Goal: Information Seeking & Learning: Learn about a topic

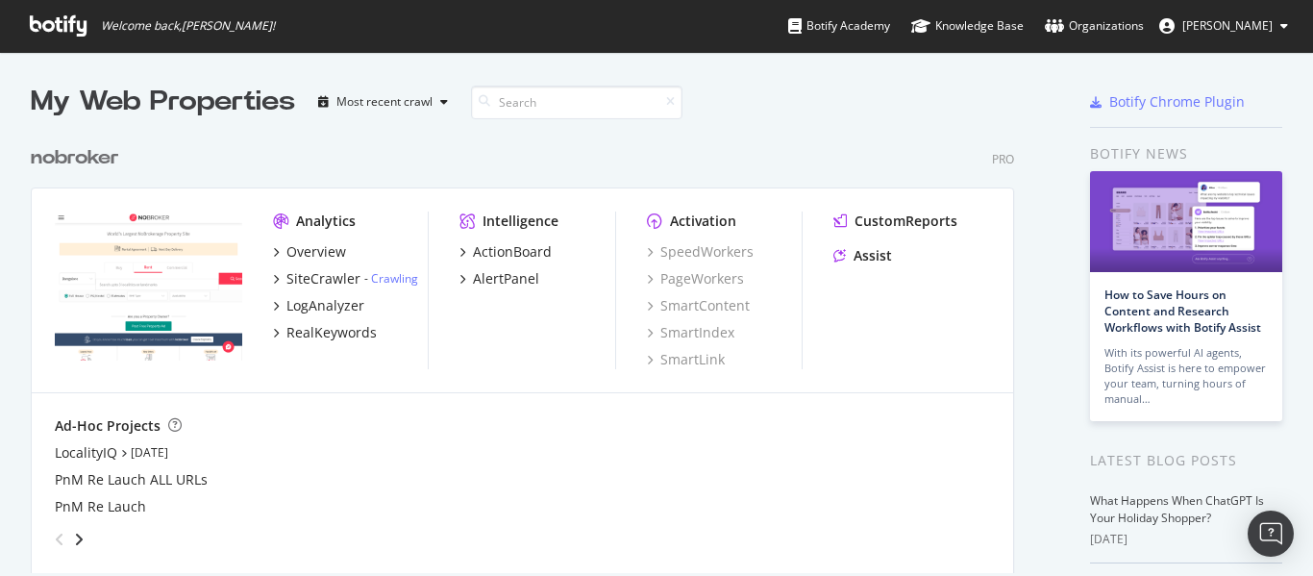
scroll to position [561, 1284]
click at [323, 327] on div "RealKeywords" at bounding box center [331, 332] width 90 height 19
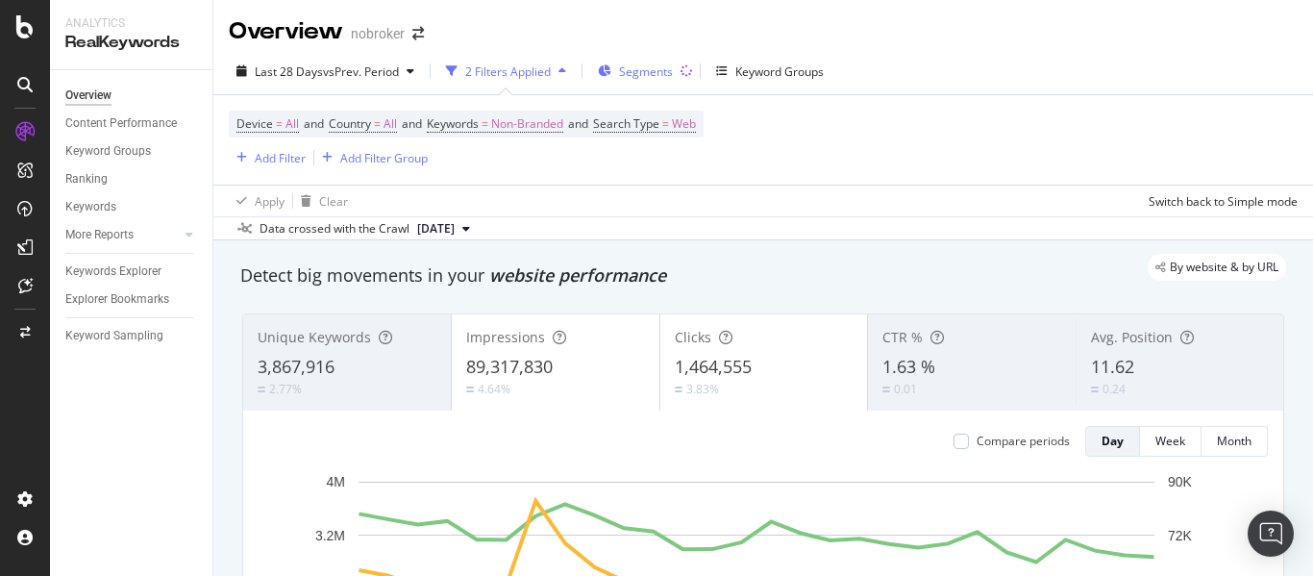
click at [668, 67] on span "Segments" at bounding box center [646, 71] width 54 height 16
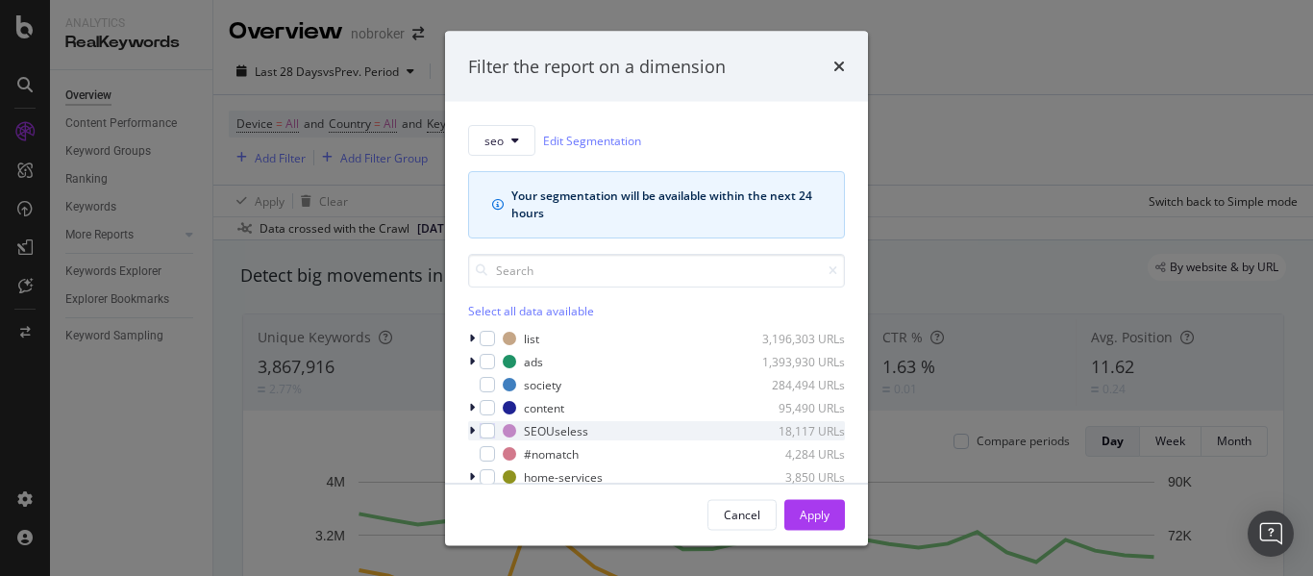
scroll to position [85, 0]
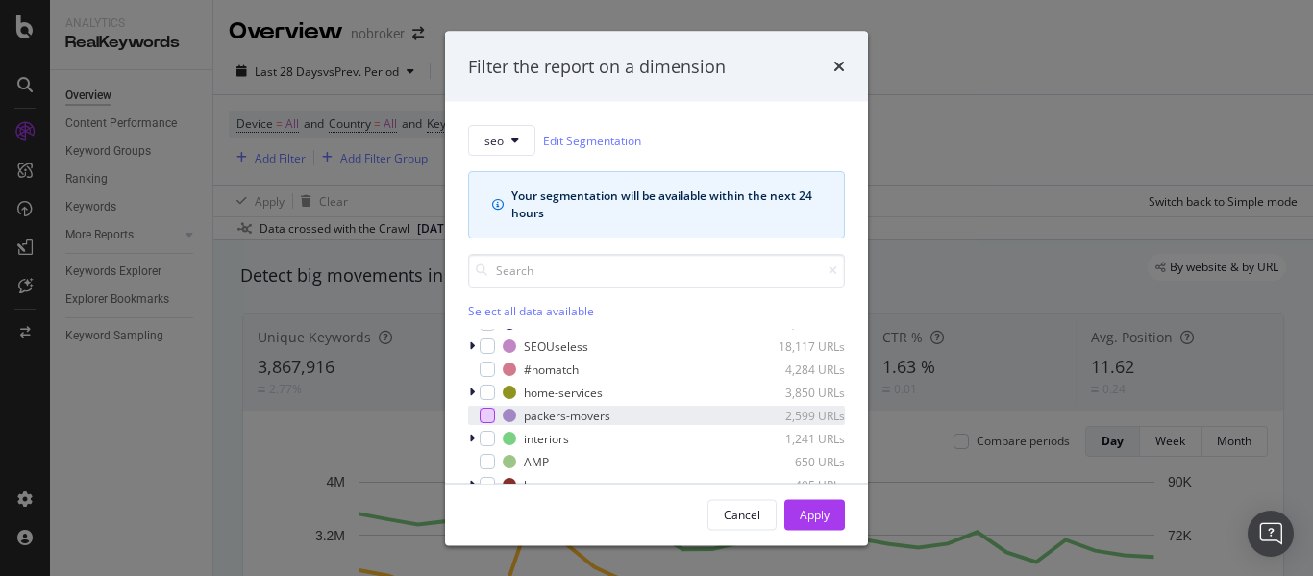
click at [484, 412] on div "modal" at bounding box center [487, 414] width 15 height 15
click at [813, 509] on div "Apply" at bounding box center [815, 513] width 30 height 16
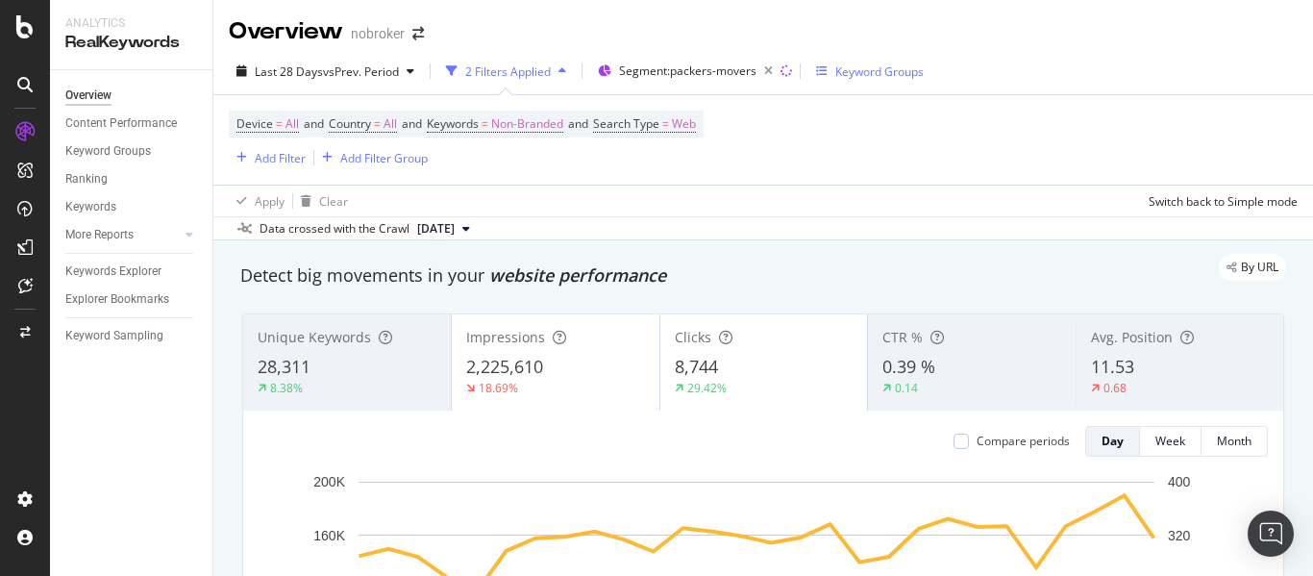
click at [861, 72] on div "Keyword Groups" at bounding box center [879, 71] width 88 height 16
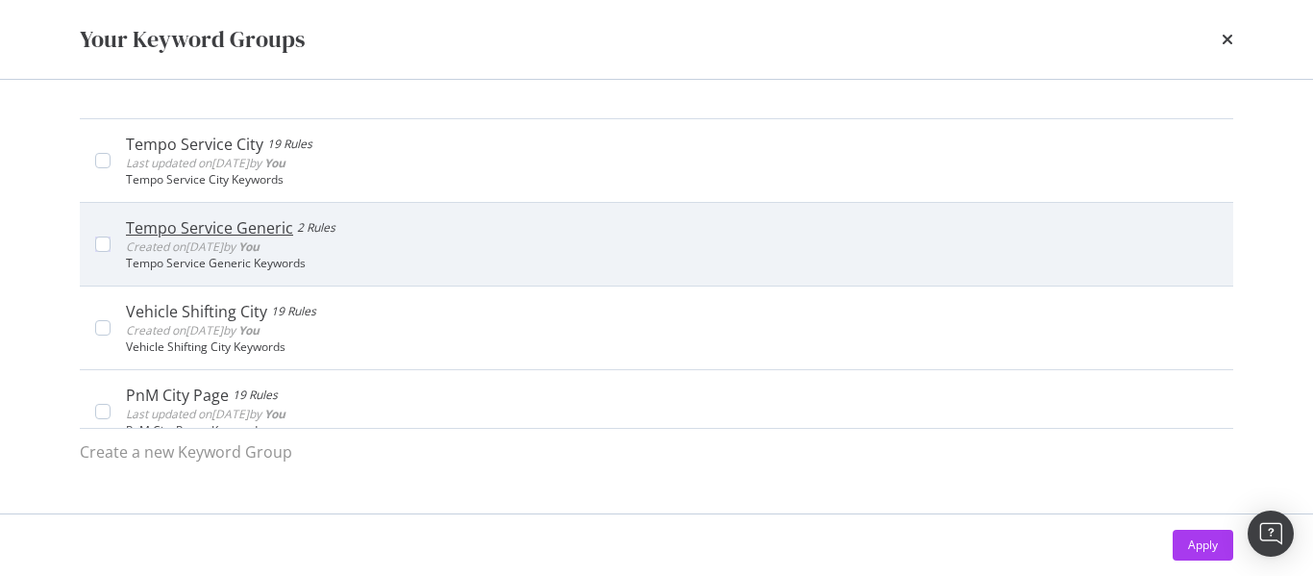
scroll to position [192, 0]
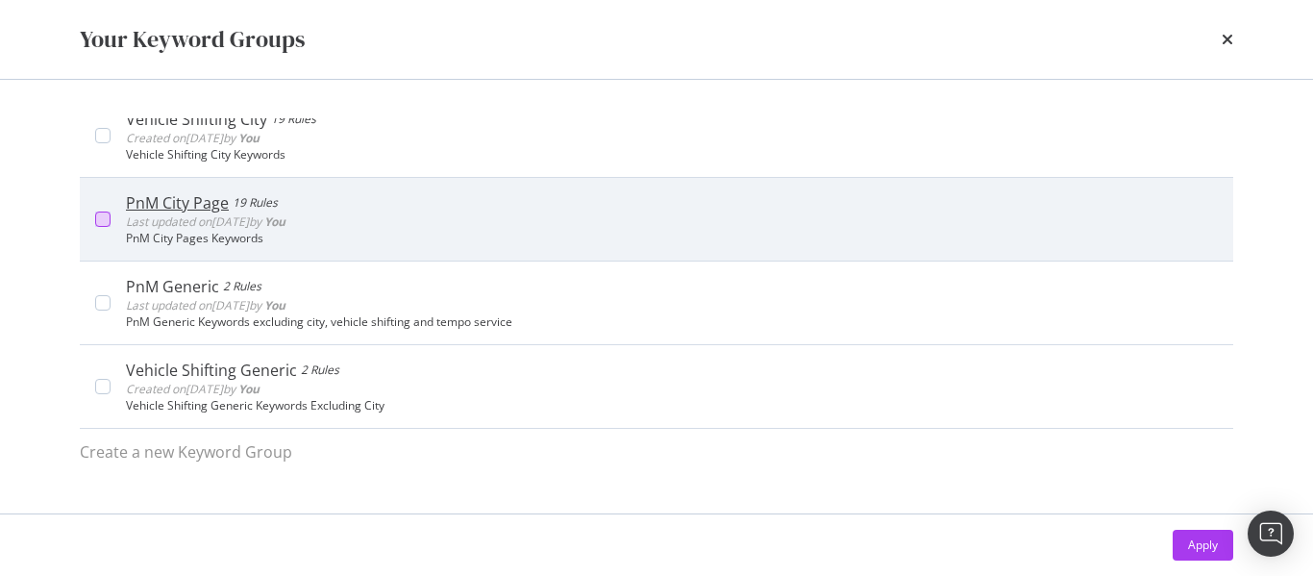
click at [102, 223] on div "modal" at bounding box center [102, 218] width 15 height 15
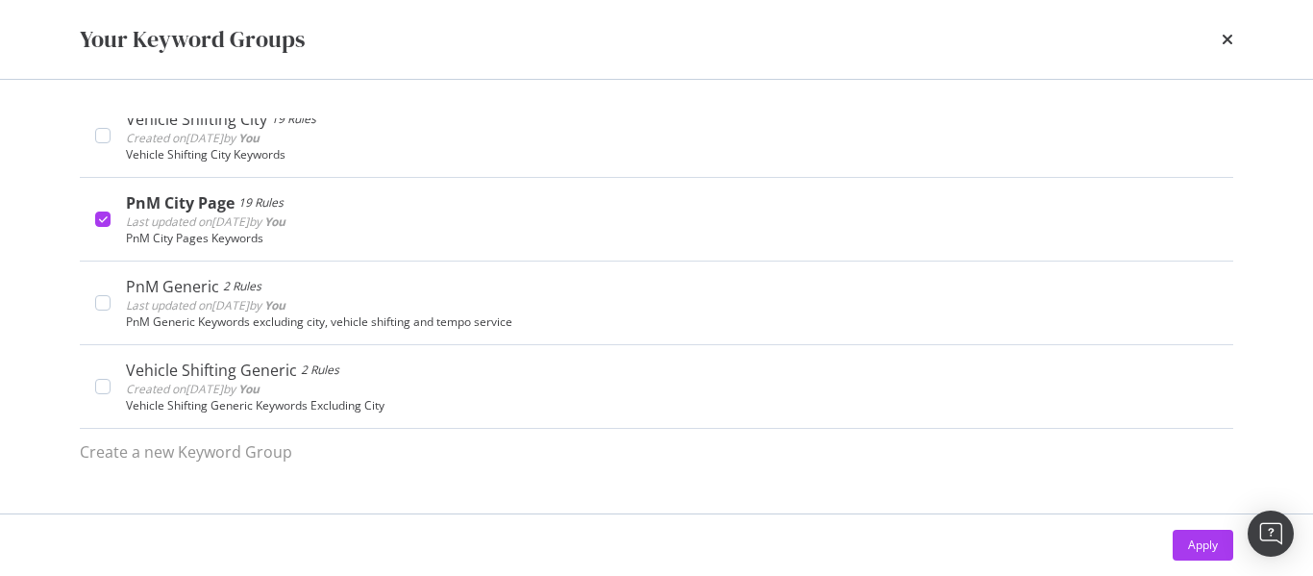
drag, startPoint x: 1189, startPoint y: 549, endPoint x: 0, endPoint y: 308, distance: 1212.7
click at [1190, 549] on div "Apply" at bounding box center [1203, 544] width 30 height 16
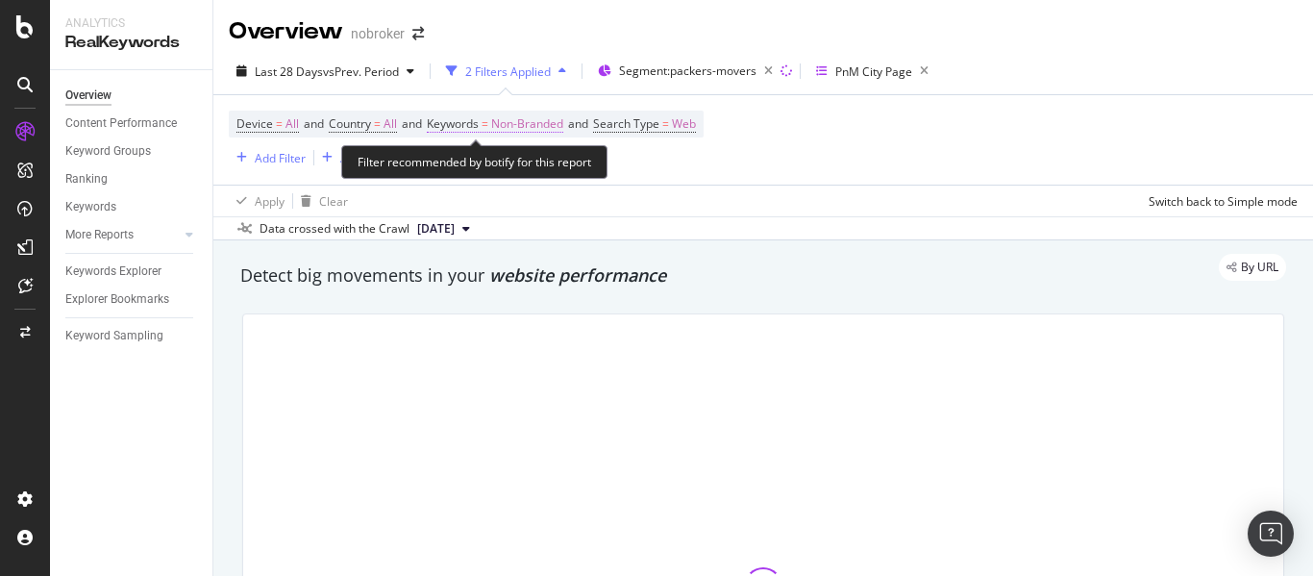
click at [539, 122] on span "Non-Branded" at bounding box center [527, 124] width 72 height 27
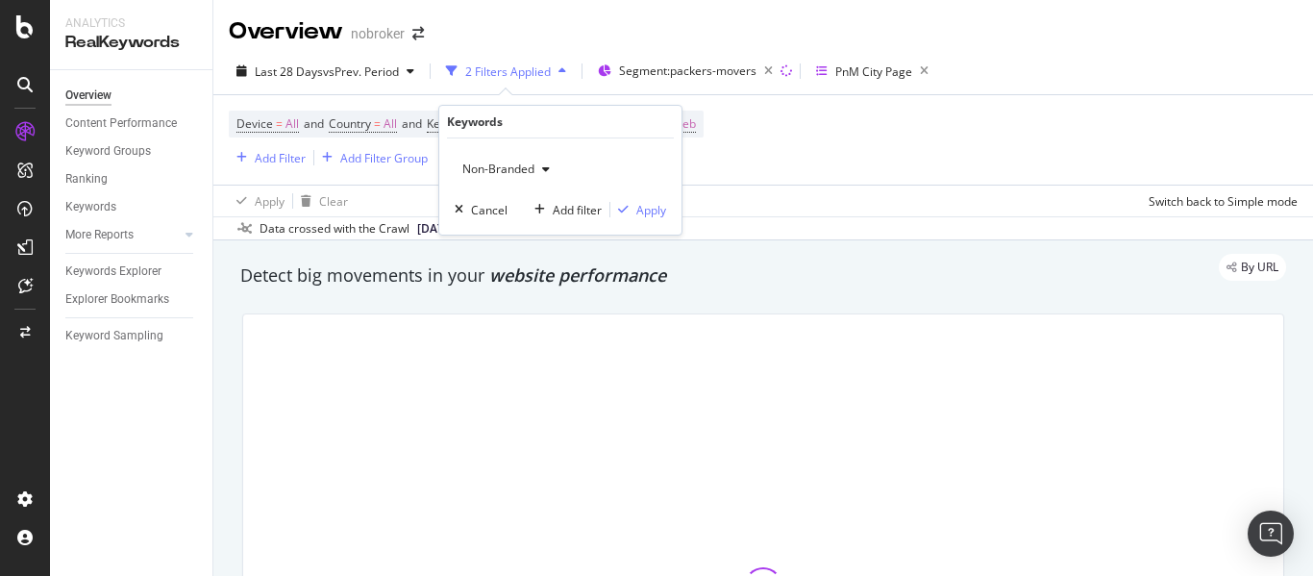
click at [487, 168] on span "Non-Branded" at bounding box center [495, 168] width 80 height 16
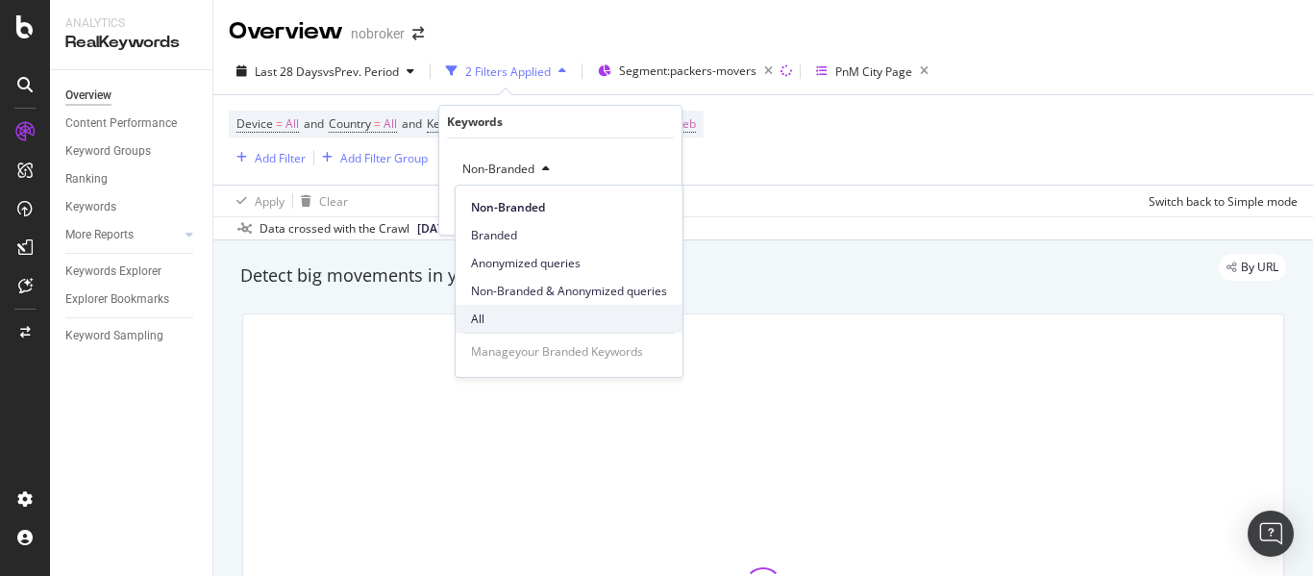
click at [485, 316] on span "All" at bounding box center [569, 318] width 196 height 17
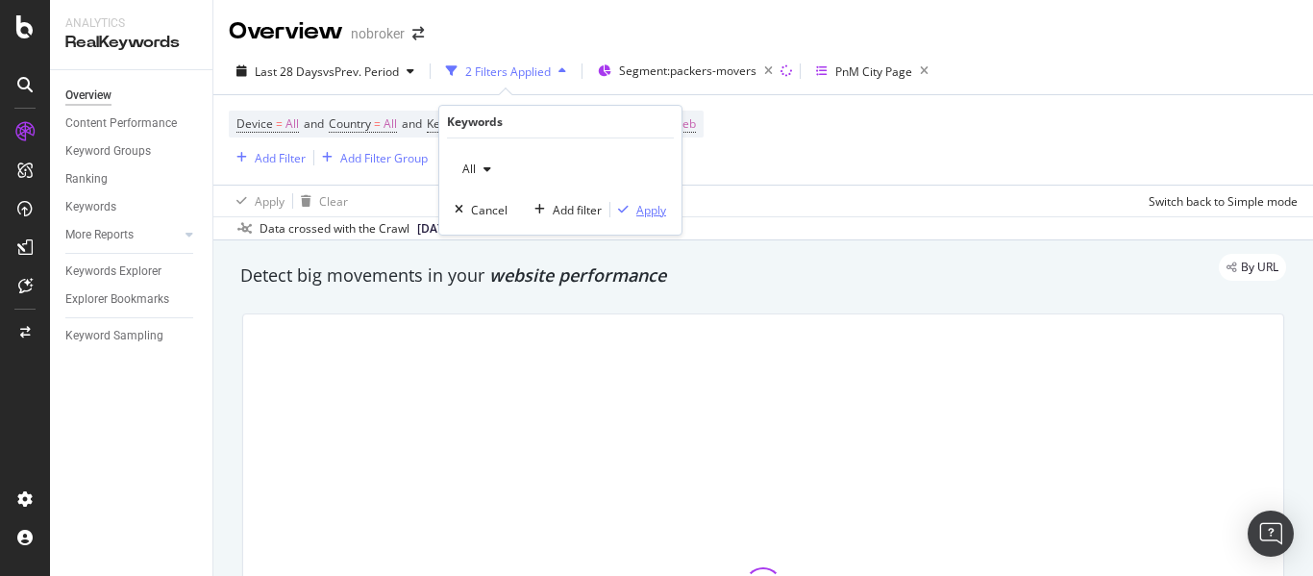
drag, startPoint x: 644, startPoint y: 208, endPoint x: 674, endPoint y: 204, distance: 30.0
click at [650, 208] on div "Apply" at bounding box center [651, 210] width 30 height 16
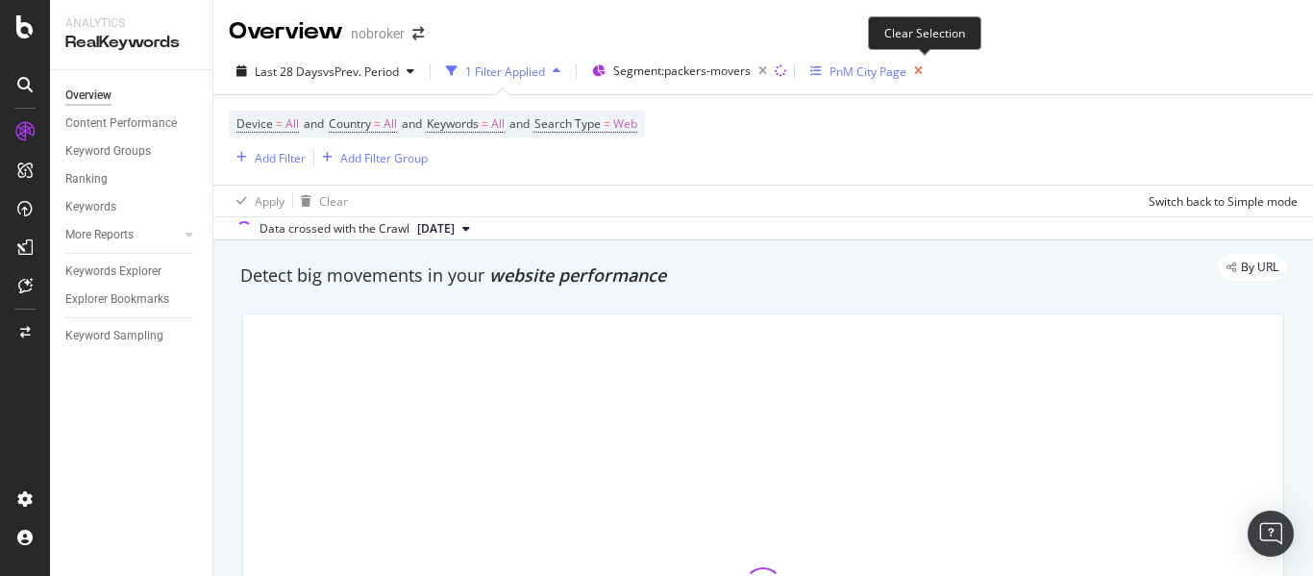
click at [924, 77] on icon "button" at bounding box center [918, 71] width 24 height 27
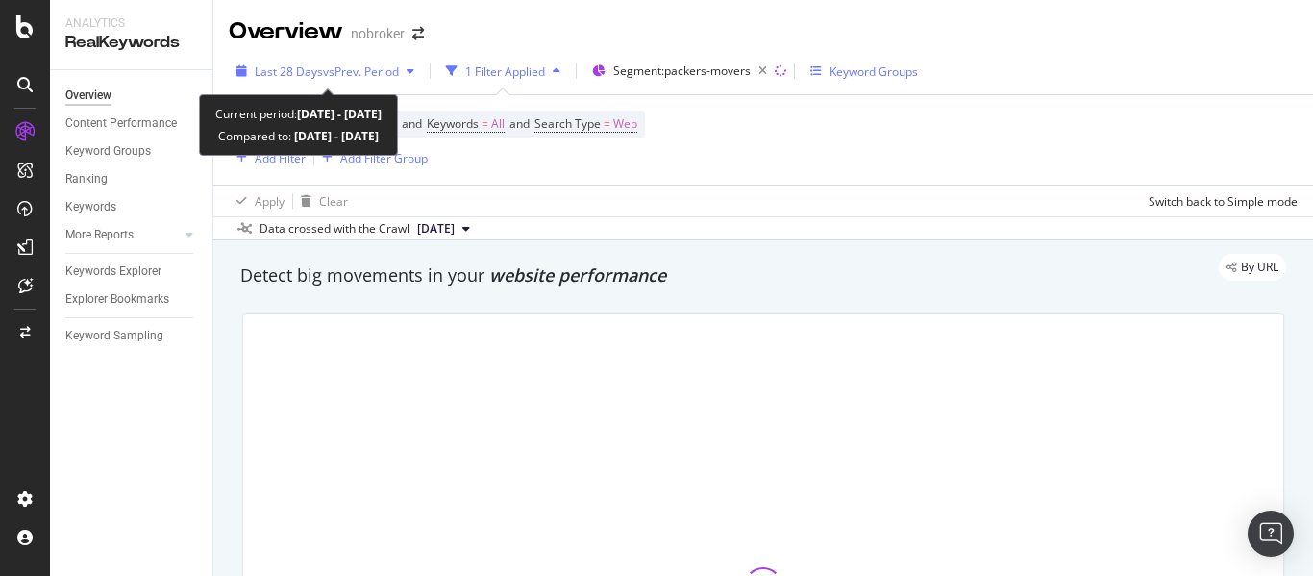
click at [352, 73] on span "vs Prev. Period" at bounding box center [361, 71] width 76 height 16
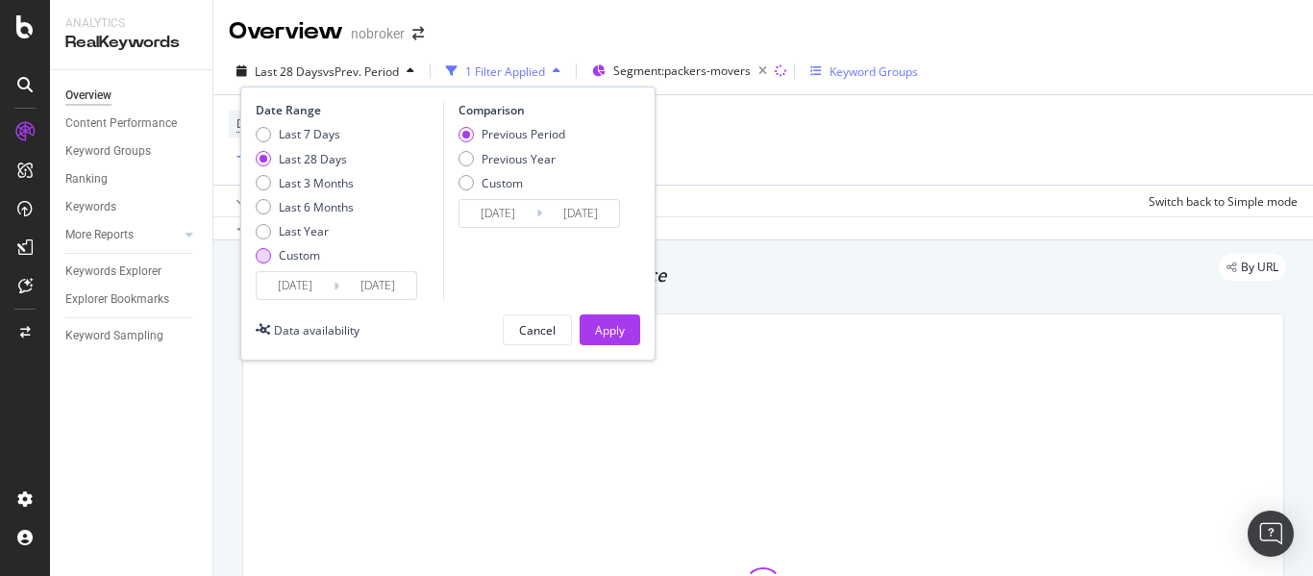
click at [267, 257] on div "Custom" at bounding box center [263, 255] width 15 height 15
click at [297, 285] on input "[DATE]" at bounding box center [295, 285] width 77 height 27
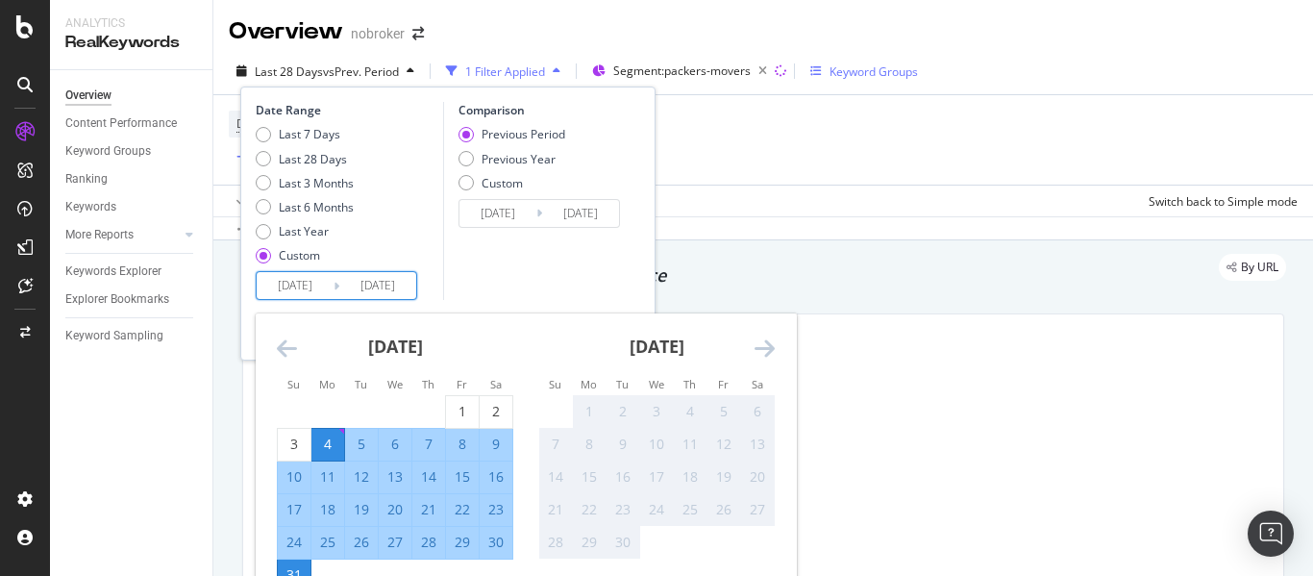
click at [288, 346] on icon "Move backward to switch to the previous month." at bounding box center [287, 347] width 20 height 23
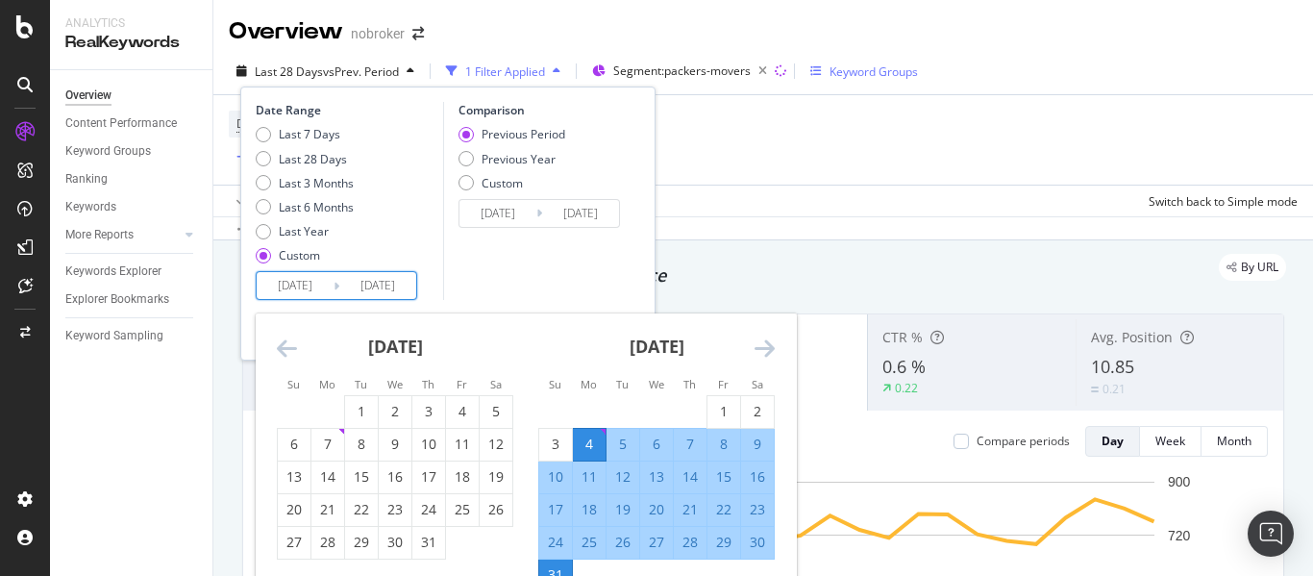
click at [286, 344] on icon "Move backward to switch to the previous month." at bounding box center [287, 347] width 20 height 23
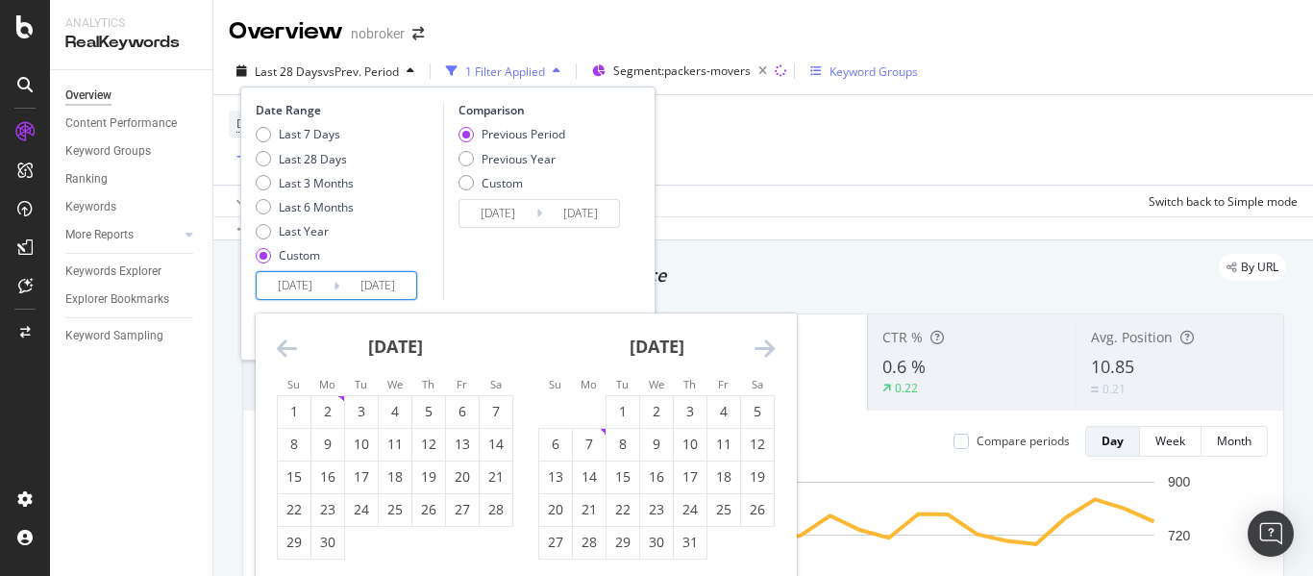
click at [286, 344] on icon "Move backward to switch to the previous month." at bounding box center [287, 347] width 20 height 23
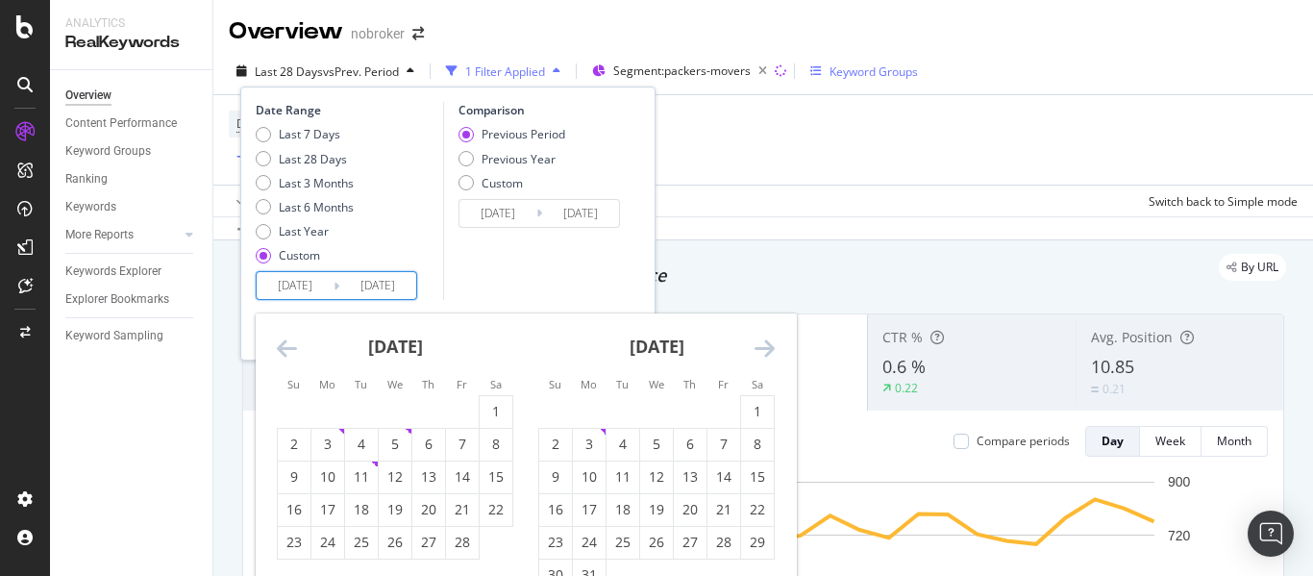
click at [286, 344] on icon "Move backward to switch to the previous month." at bounding box center [287, 347] width 20 height 23
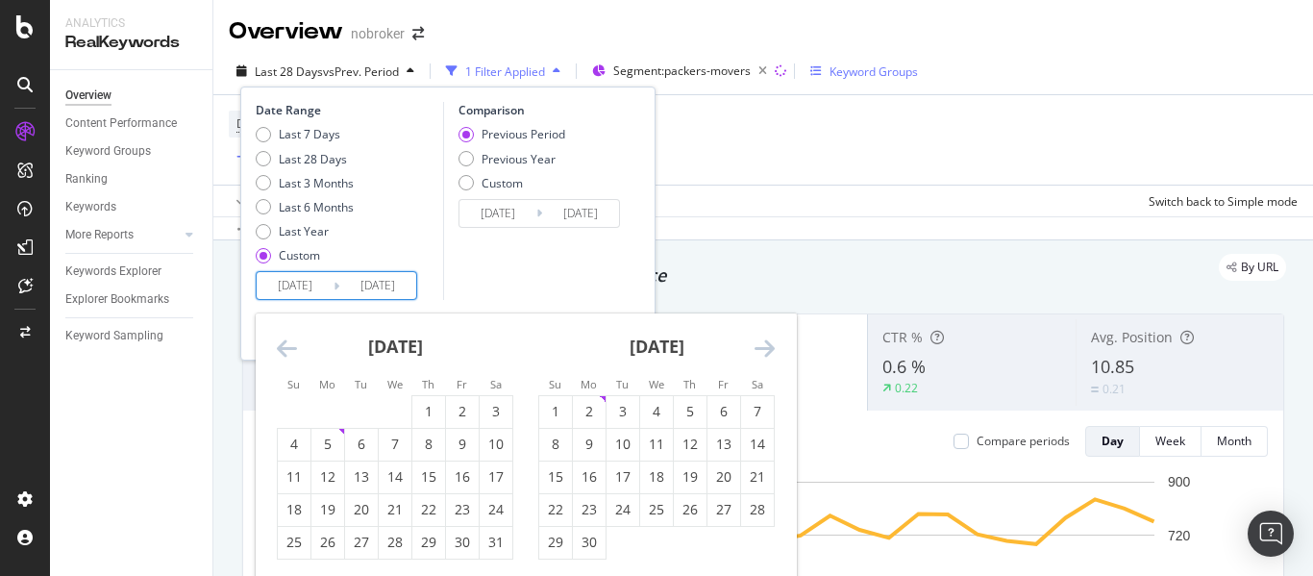
click at [286, 344] on icon "Move backward to switch to the previous month." at bounding box center [287, 347] width 20 height 23
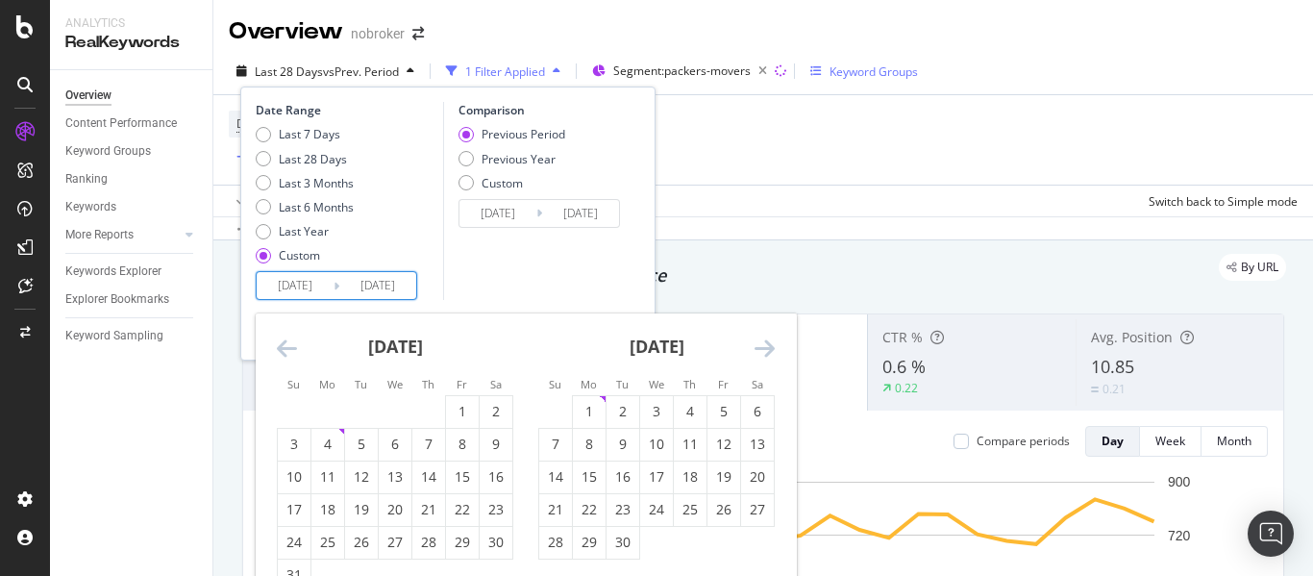
click at [286, 344] on icon "Move backward to switch to the previous month." at bounding box center [287, 347] width 20 height 23
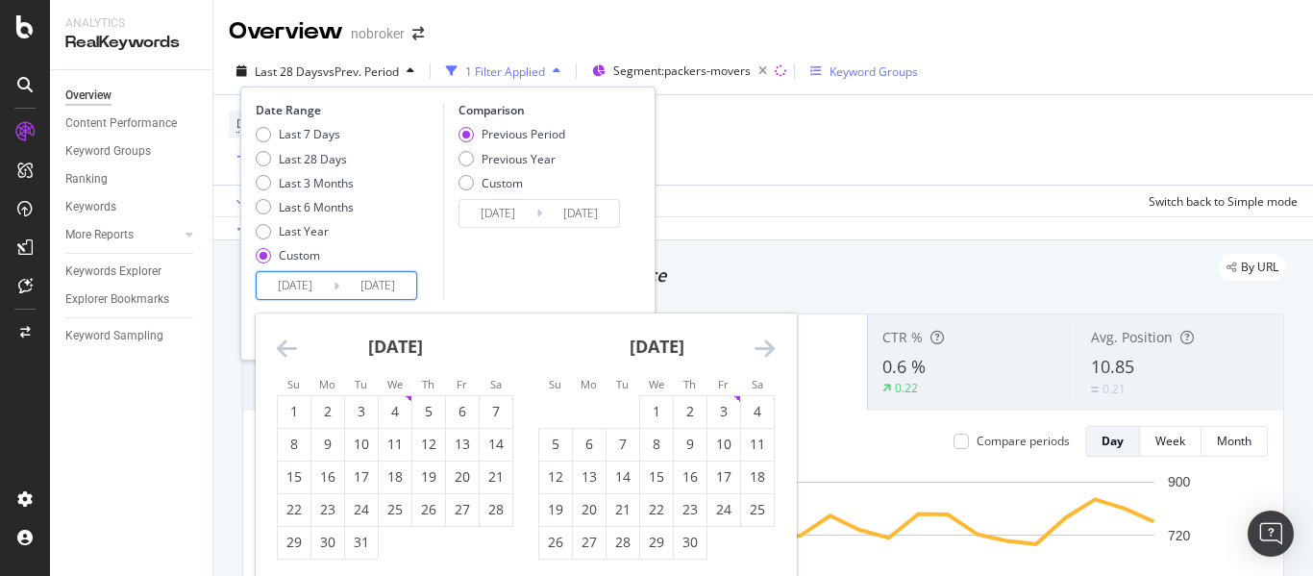
click at [286, 344] on icon "Move backward to switch to the previous month." at bounding box center [287, 347] width 20 height 23
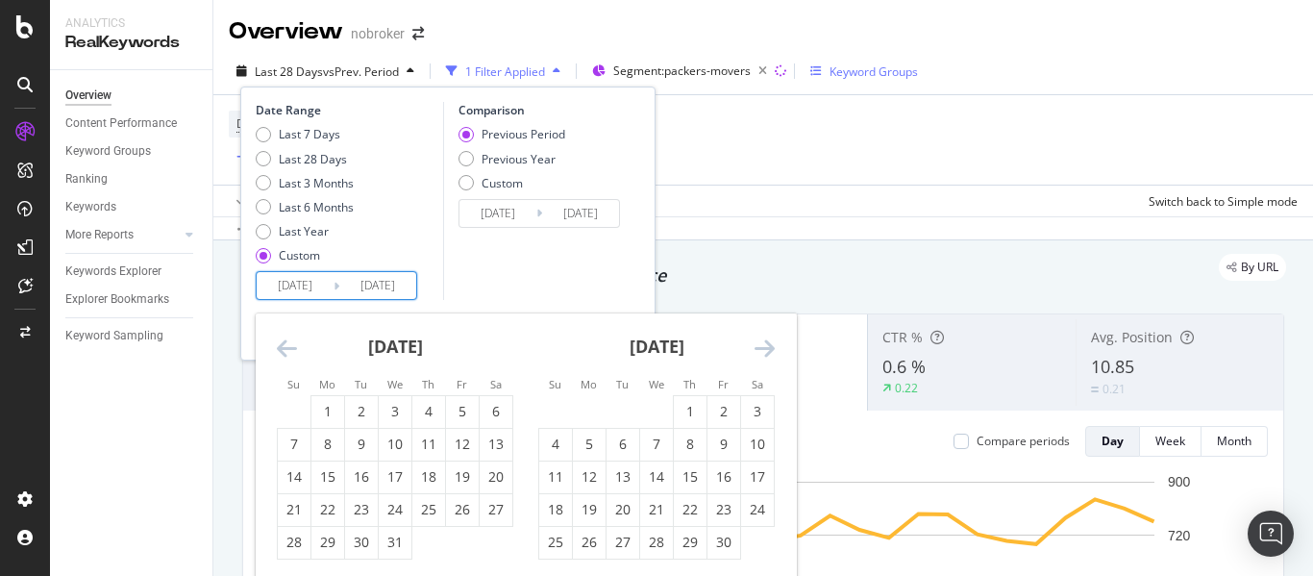
click at [286, 344] on icon "Move backward to switch to the previous month." at bounding box center [287, 347] width 20 height 23
click at [302, 407] on div "1" at bounding box center [294, 411] width 33 height 19
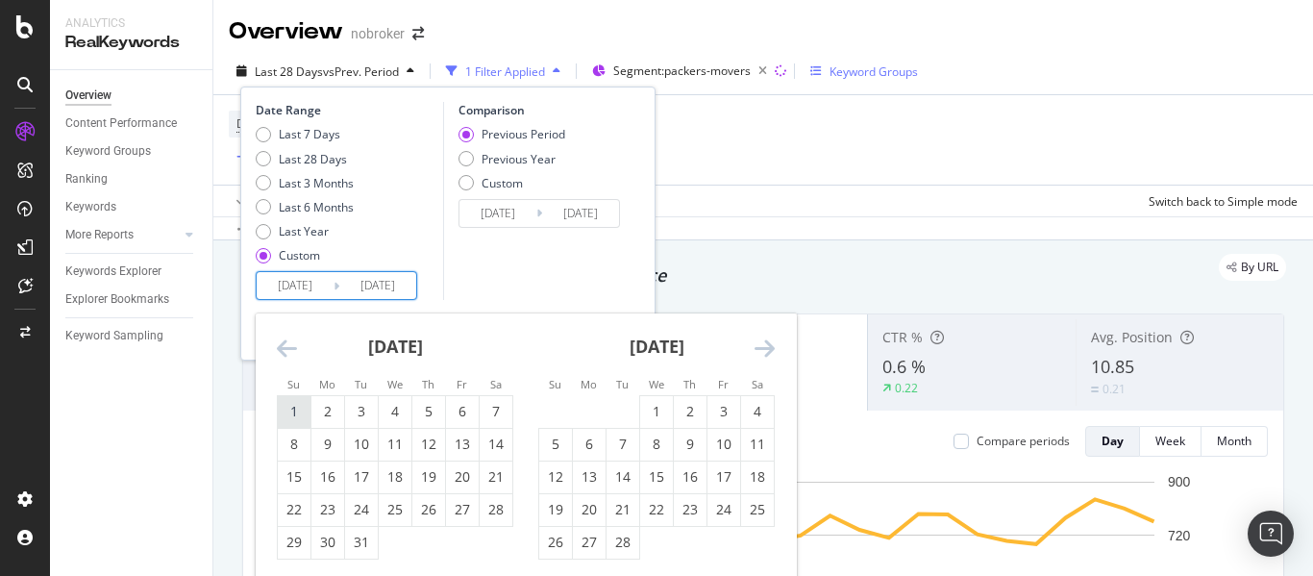
type input "[DATE]"
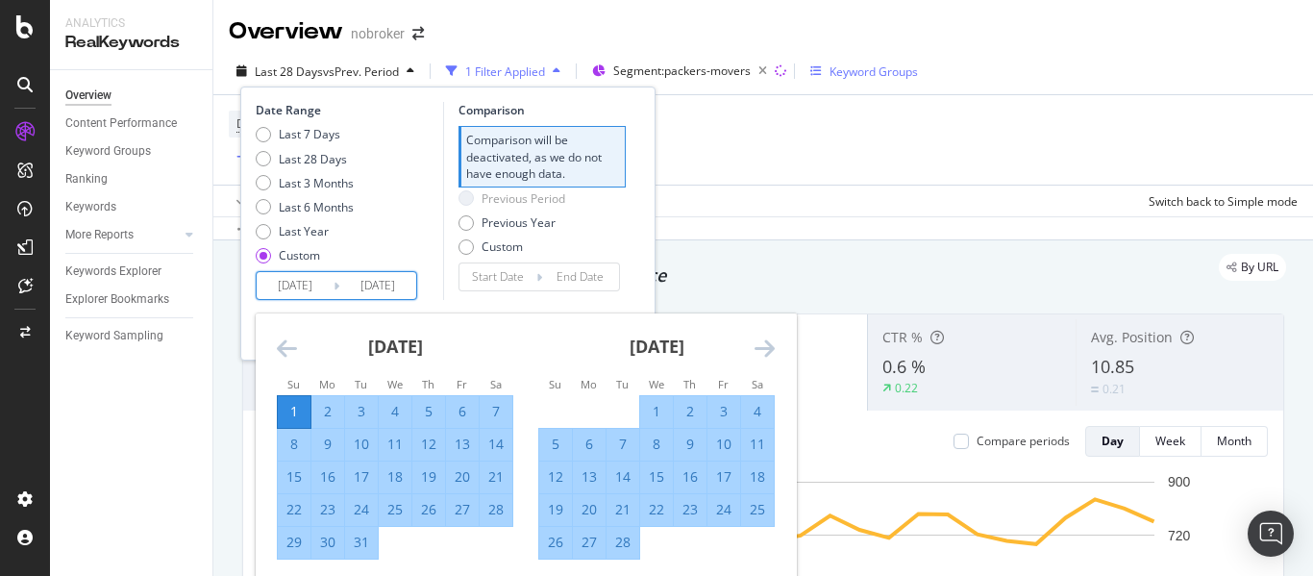
click at [484, 303] on div "Date Range Last 7 Days Last 28 Days Last 3 Months Last 6 Months Last Year Custo…" at bounding box center [447, 223] width 415 height 274
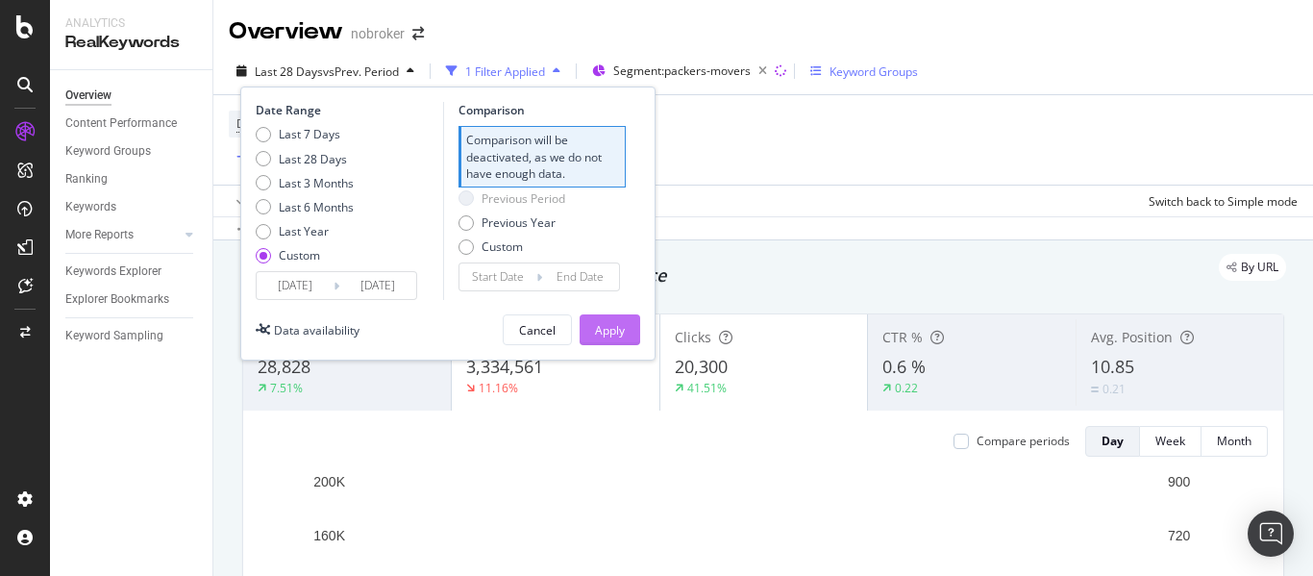
click at [596, 331] on div "Apply" at bounding box center [610, 330] width 30 height 16
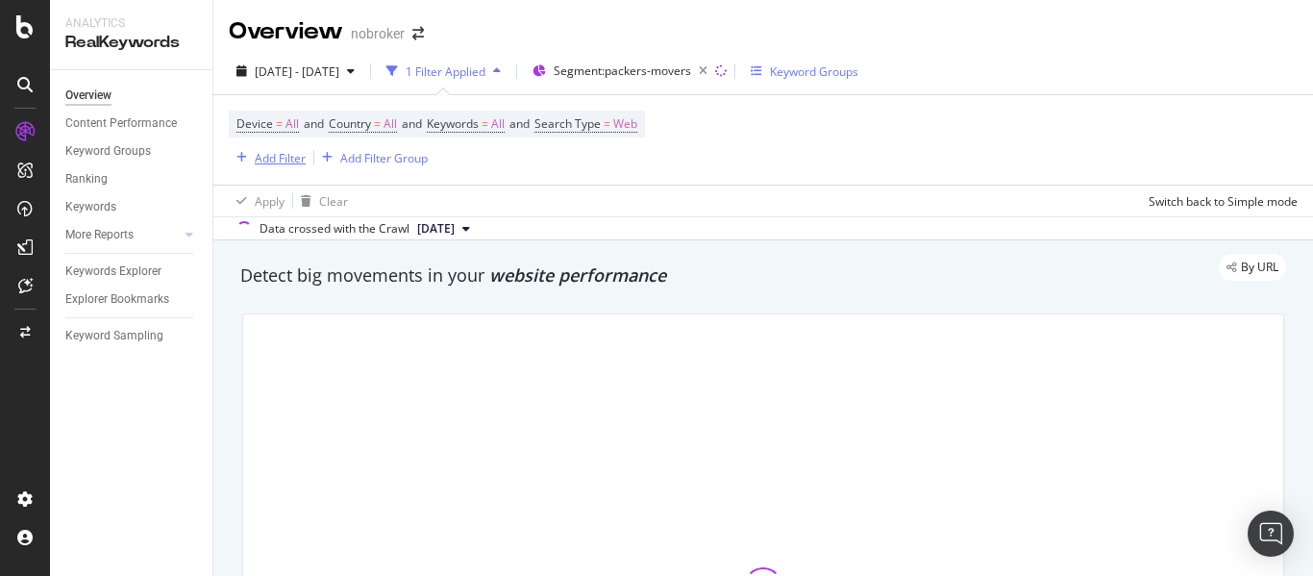
click at [270, 159] on div "Add Filter" at bounding box center [280, 158] width 51 height 16
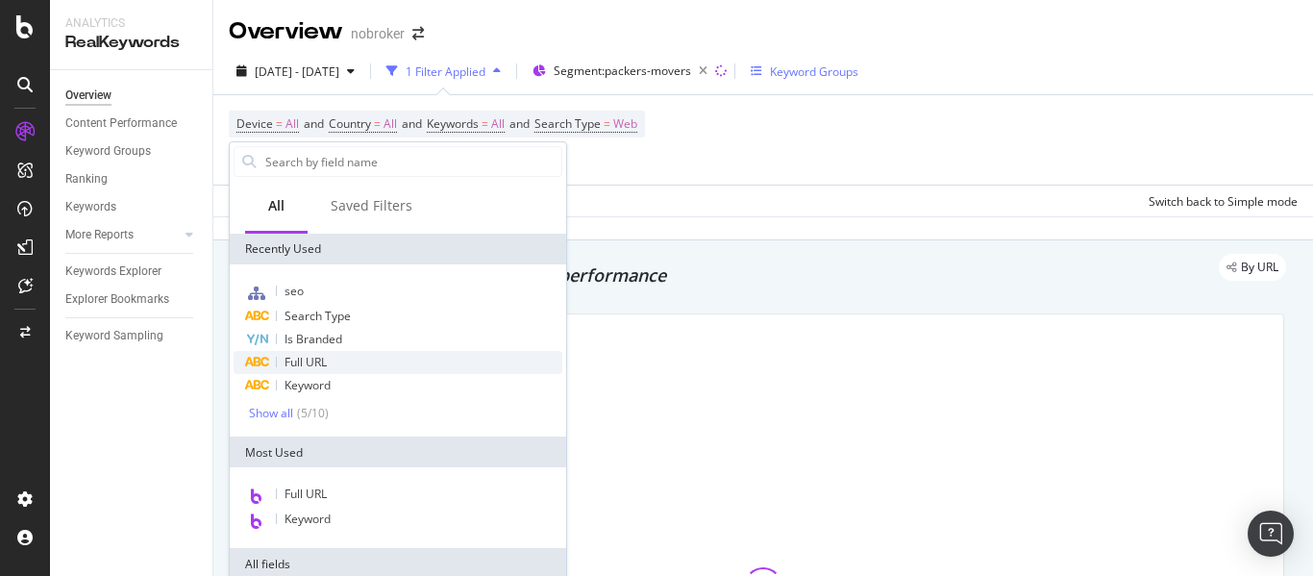
click at [324, 359] on span "Full URL" at bounding box center [305, 362] width 42 height 16
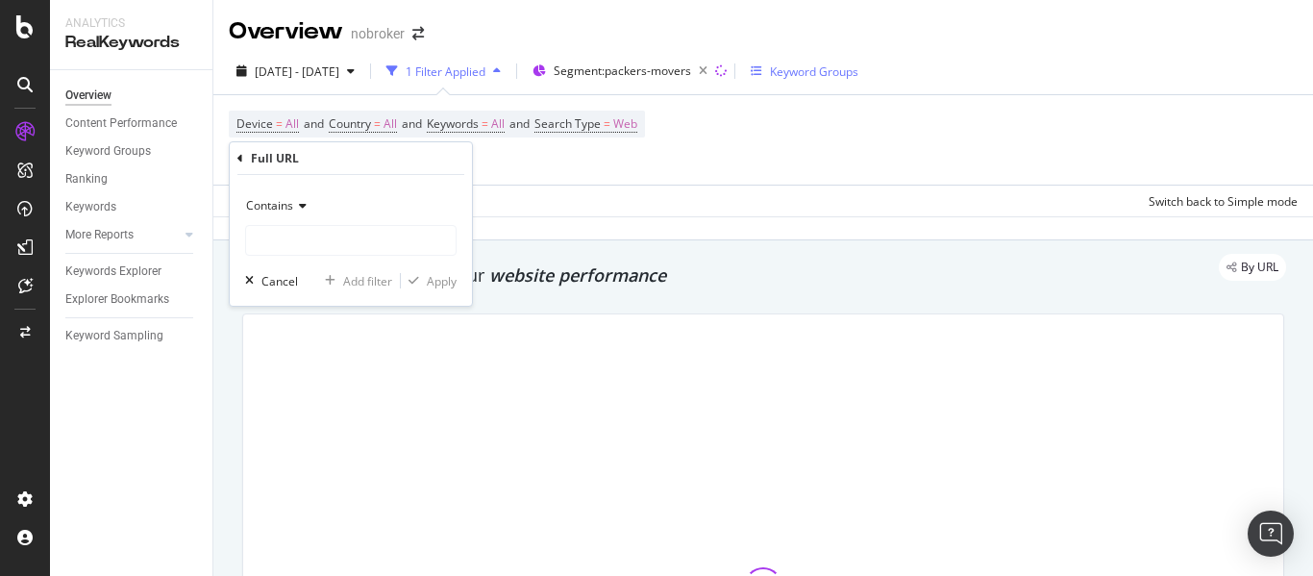
click at [277, 199] on span "Contains" at bounding box center [269, 205] width 47 height 16
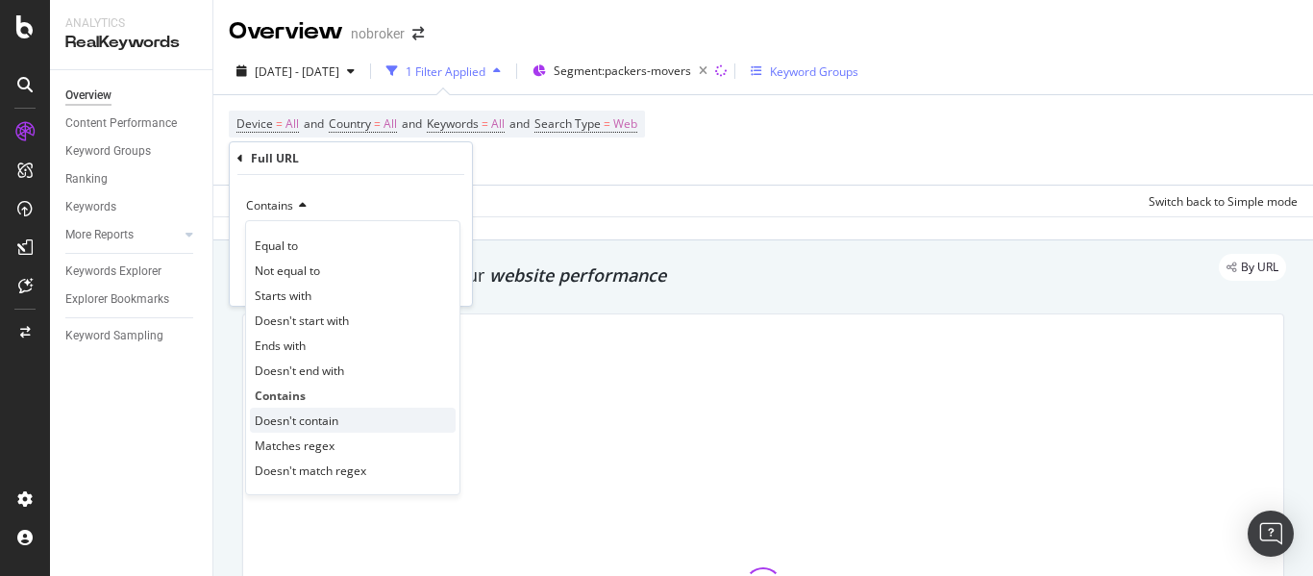
click at [323, 418] on span "Doesn't contain" at bounding box center [297, 420] width 84 height 16
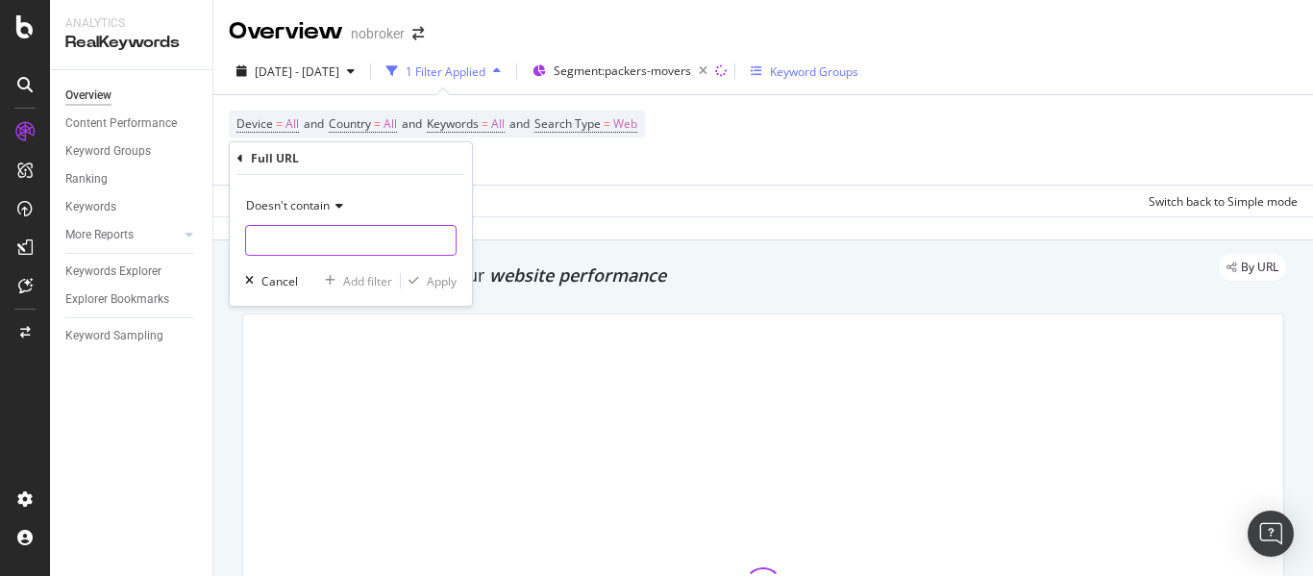
click at [342, 252] on input "text" at bounding box center [350, 240] width 209 height 31
type input "guides"
click at [432, 281] on div "Apply" at bounding box center [442, 281] width 30 height 16
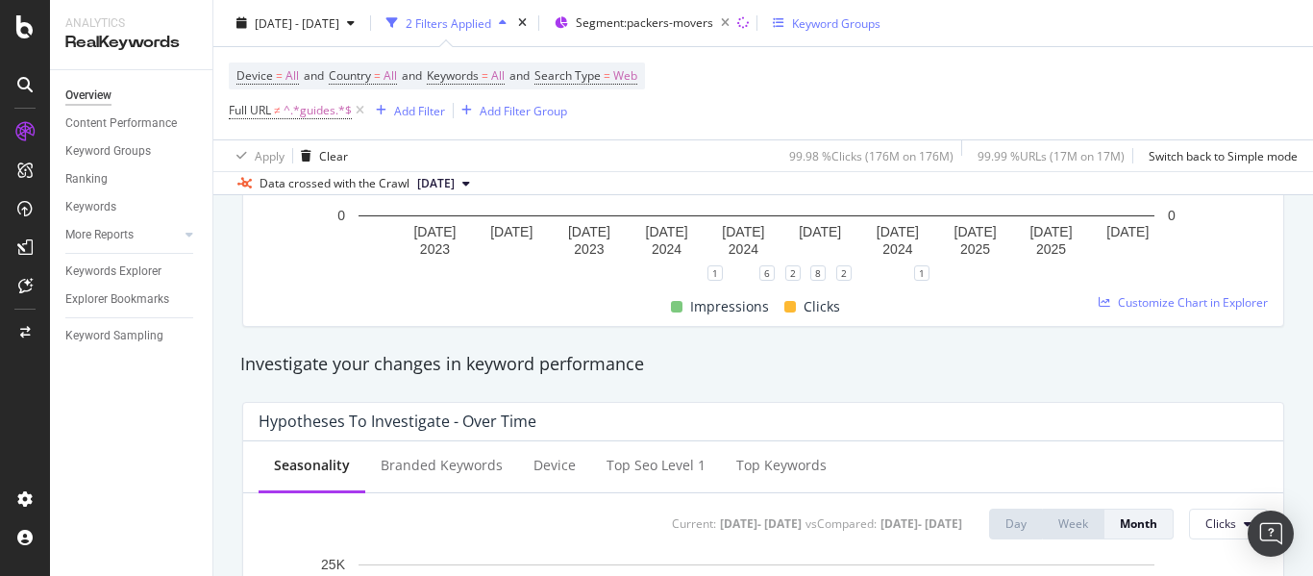
scroll to position [480, 0]
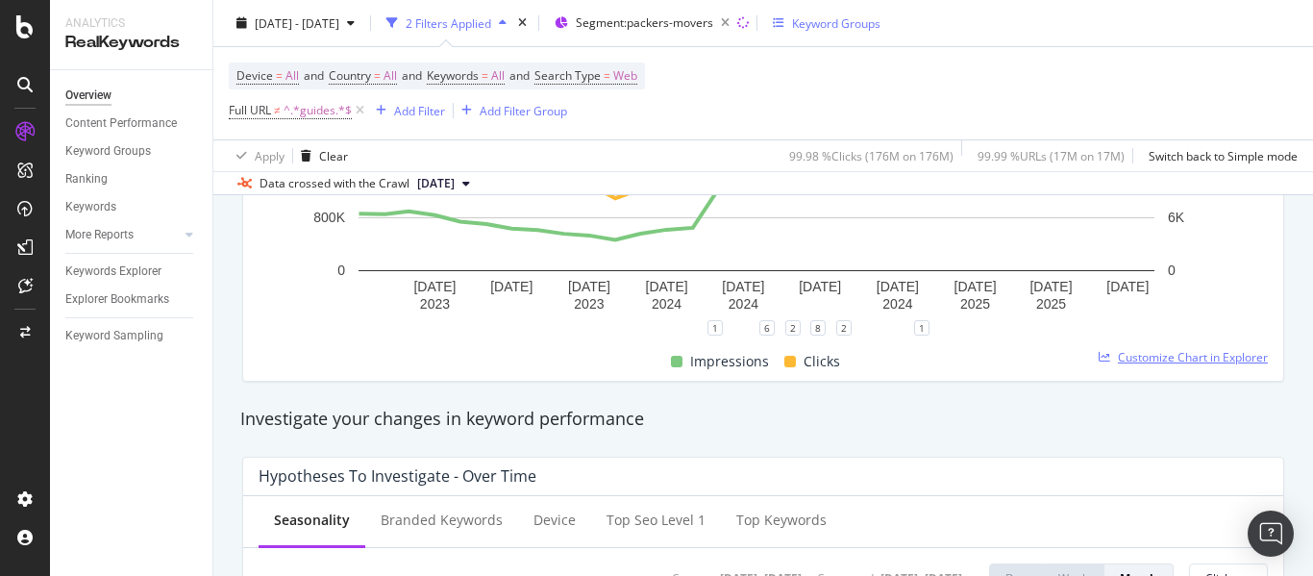
click at [1159, 352] on span "Customize Chart in Explorer" at bounding box center [1193, 357] width 150 height 16
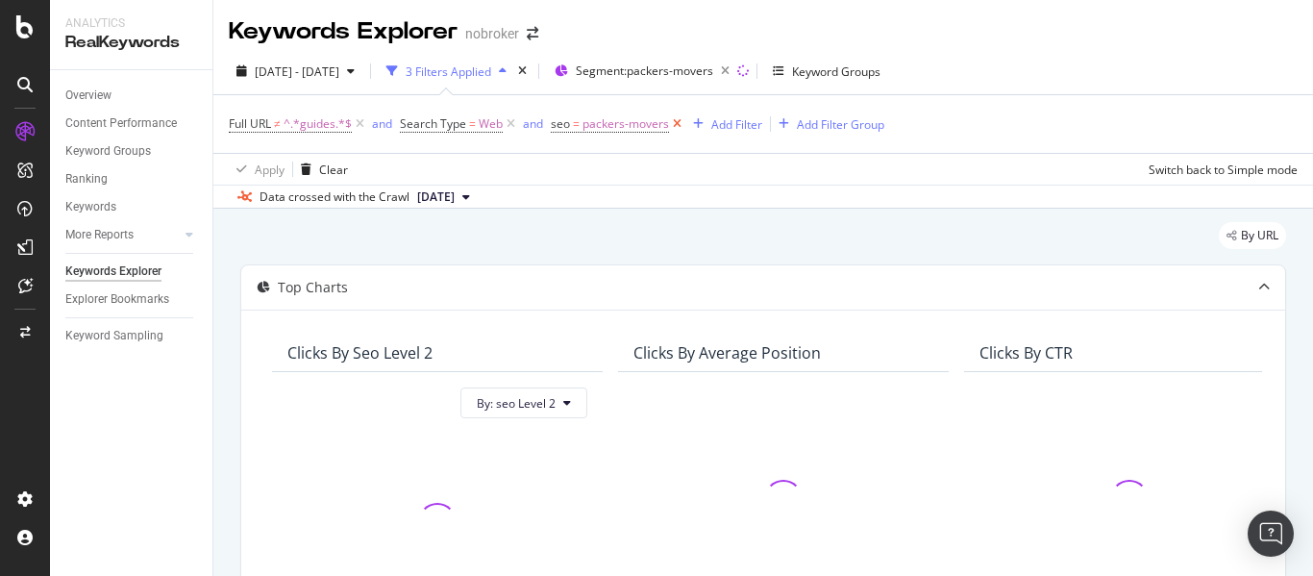
click at [678, 129] on icon at bounding box center [677, 123] width 16 height 19
click at [479, 123] on span "Web" at bounding box center [491, 124] width 24 height 27
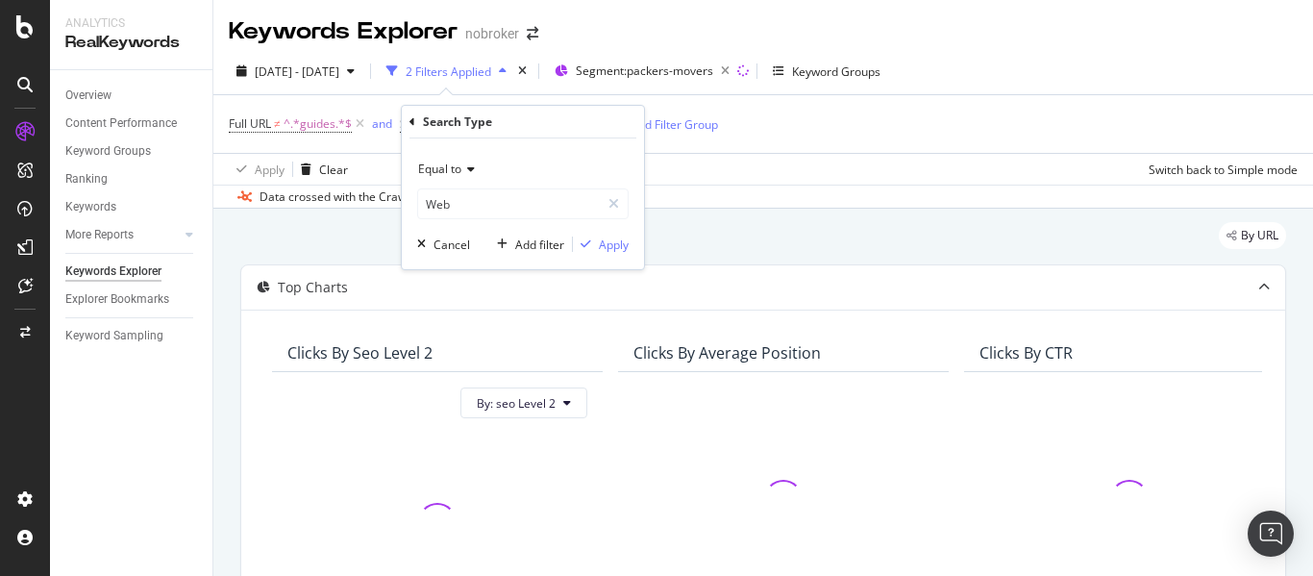
click at [454, 165] on span "Equal to" at bounding box center [439, 168] width 43 height 16
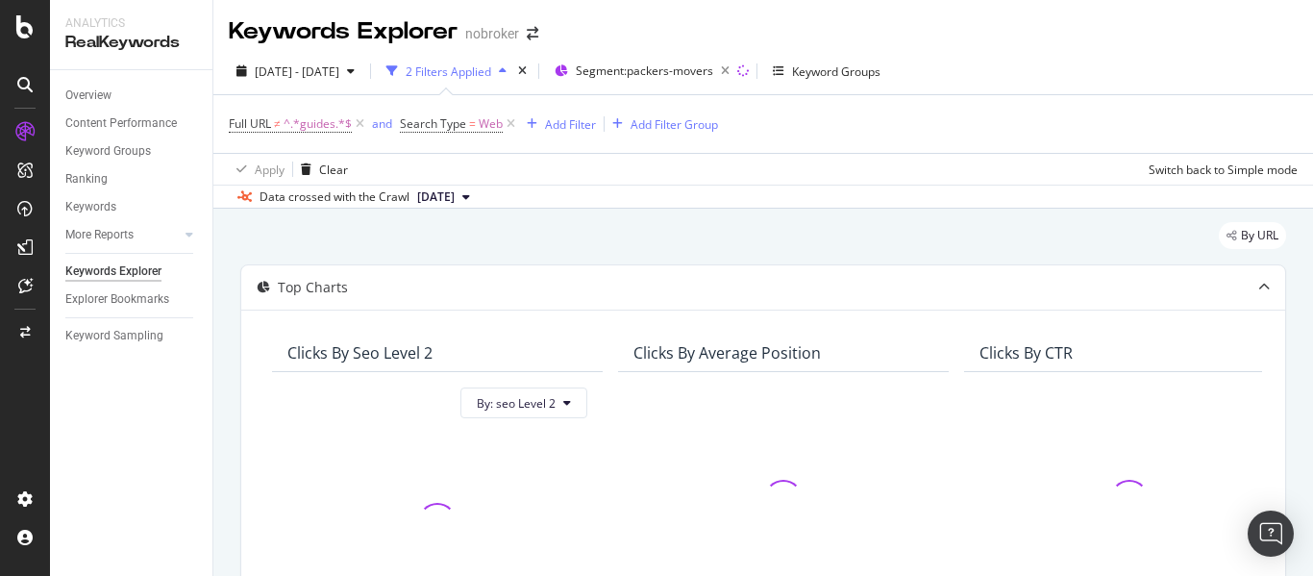
click at [855, 123] on div "Full URL ≠ ^.*guides.*$ and Search Type = Web Add Filter Add Filter Group" at bounding box center [763, 124] width 1069 height 58
click at [507, 121] on icon at bounding box center [511, 123] width 16 height 19
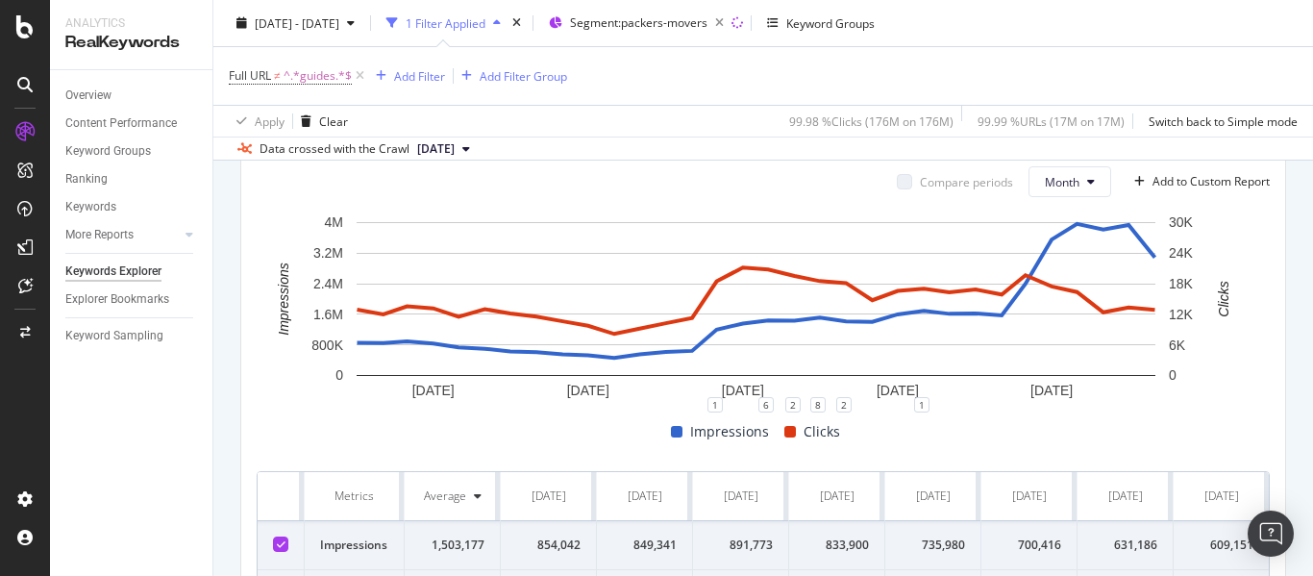
scroll to position [480, 0]
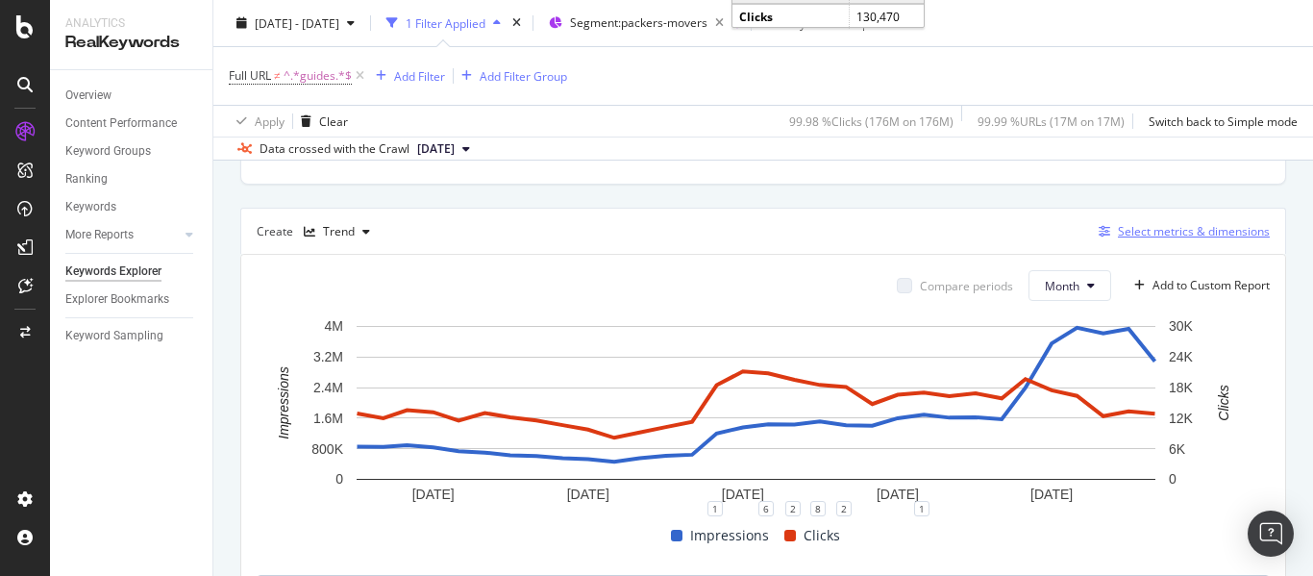
click at [1144, 234] on div "Select metrics & dimensions" at bounding box center [1194, 231] width 152 height 16
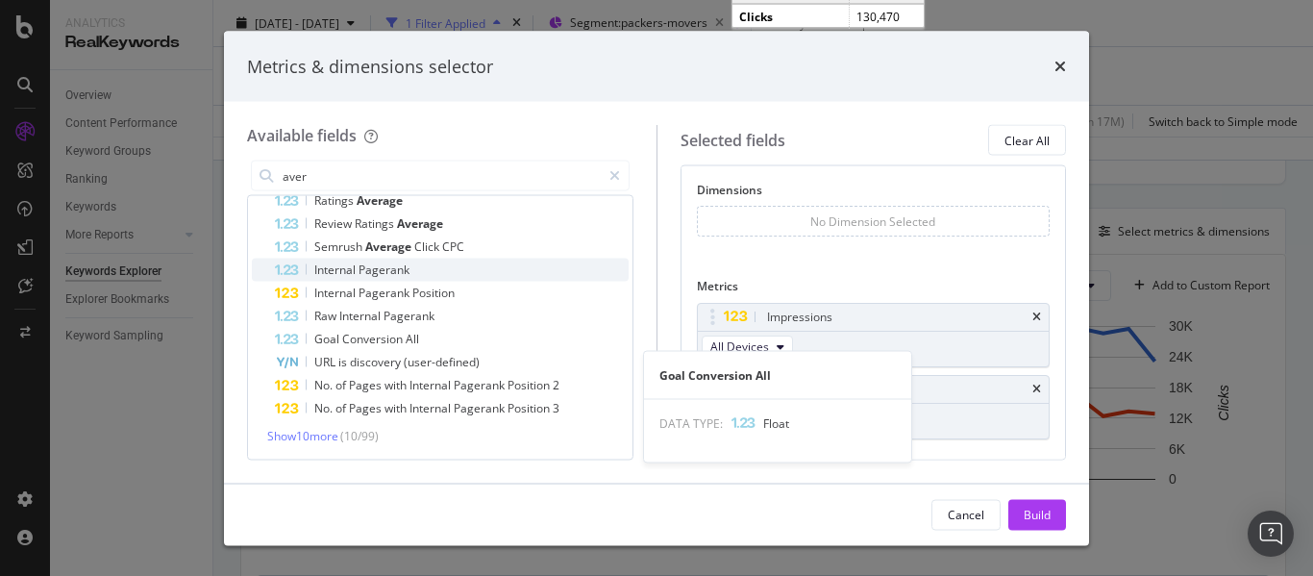
scroll to position [0, 0]
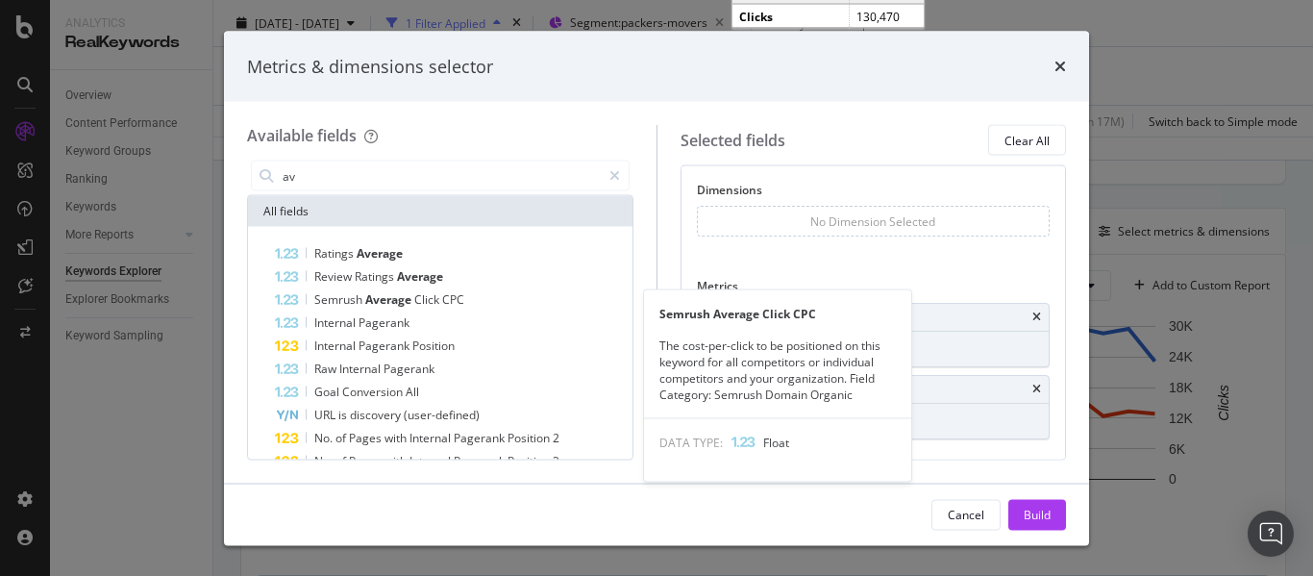
type input "a"
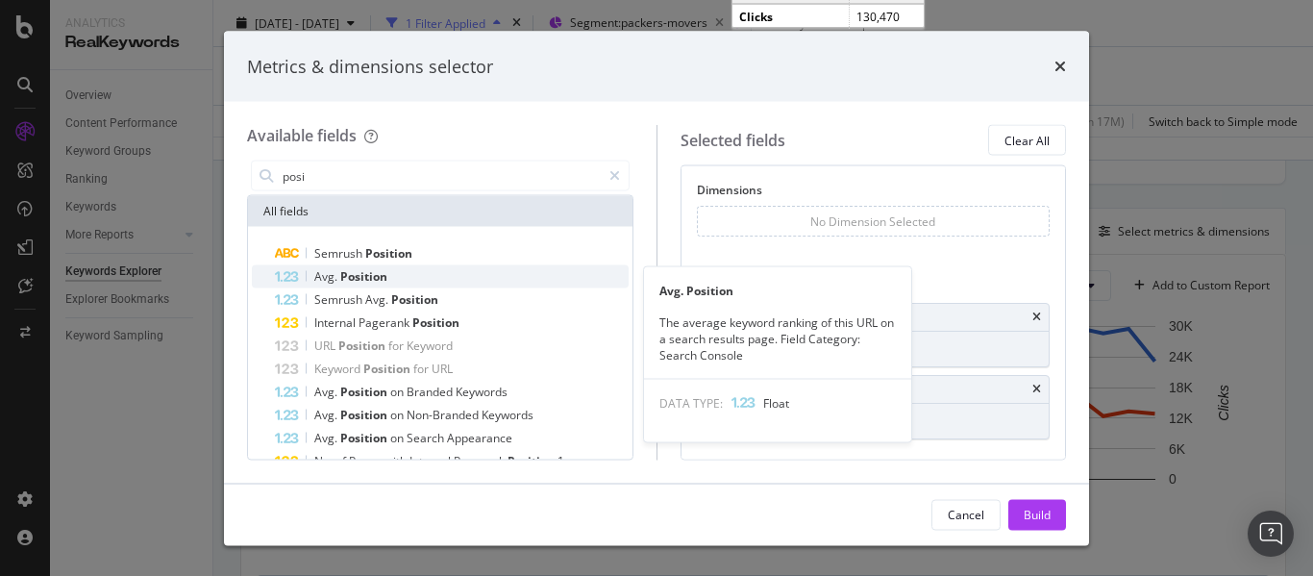
type input "posi"
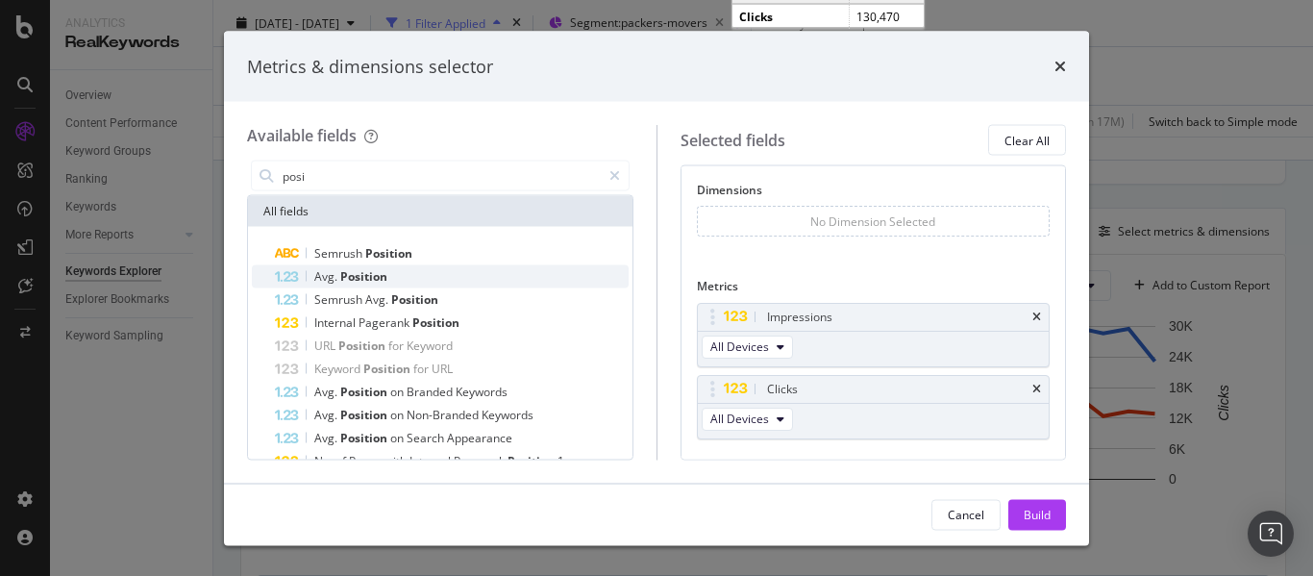
click at [343, 265] on div "Avg. Position" at bounding box center [452, 276] width 354 height 23
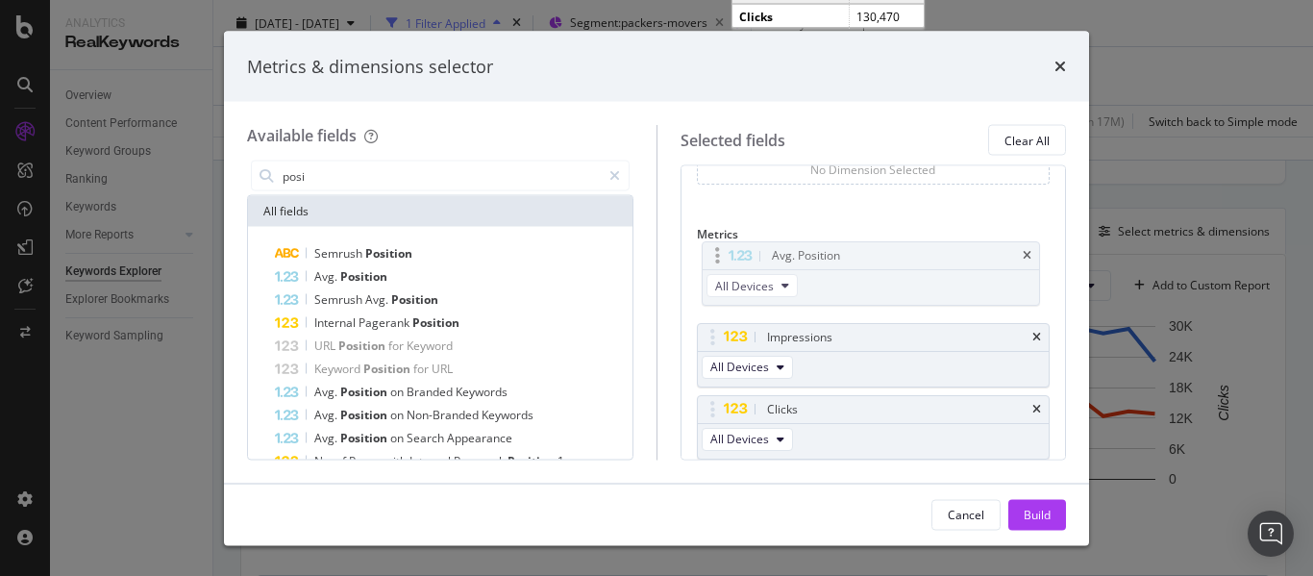
drag, startPoint x: 718, startPoint y: 406, endPoint x: 723, endPoint y: 254, distance: 152.9
click at [723, 254] on body "Analytics RealKeywords Overview Content Performance Keyword Groups Ranking Keyw…" at bounding box center [656, 288] width 1313 height 576
click at [324, 171] on input "posi" at bounding box center [441, 175] width 320 height 29
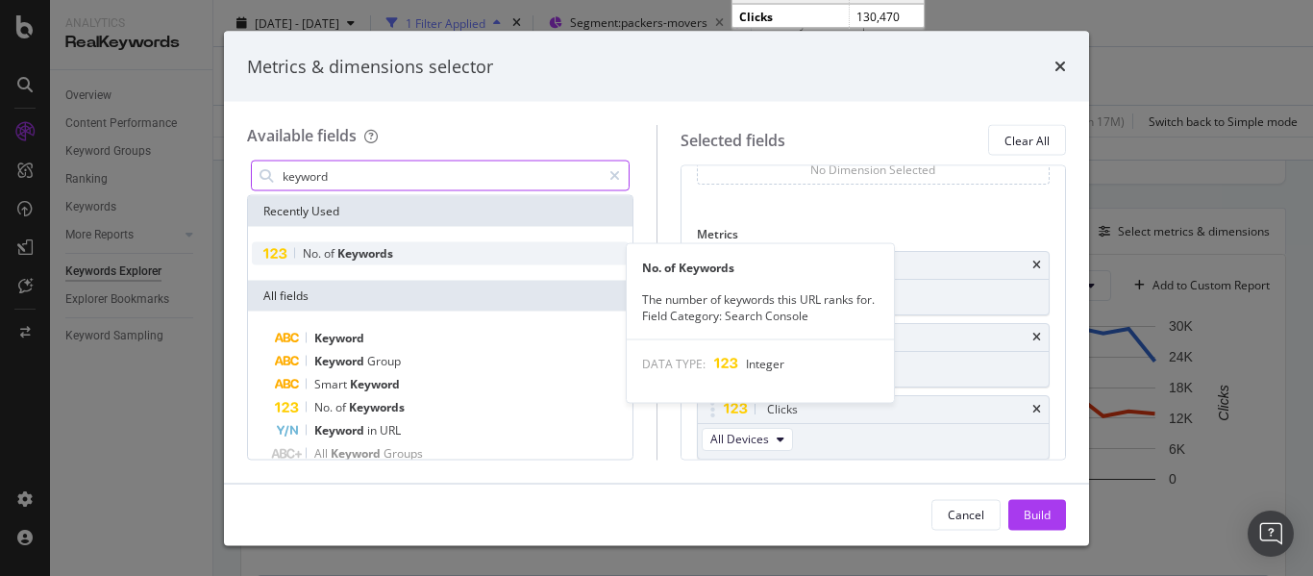
type input "keyword"
click at [326, 260] on span "of" at bounding box center [330, 253] width 13 height 16
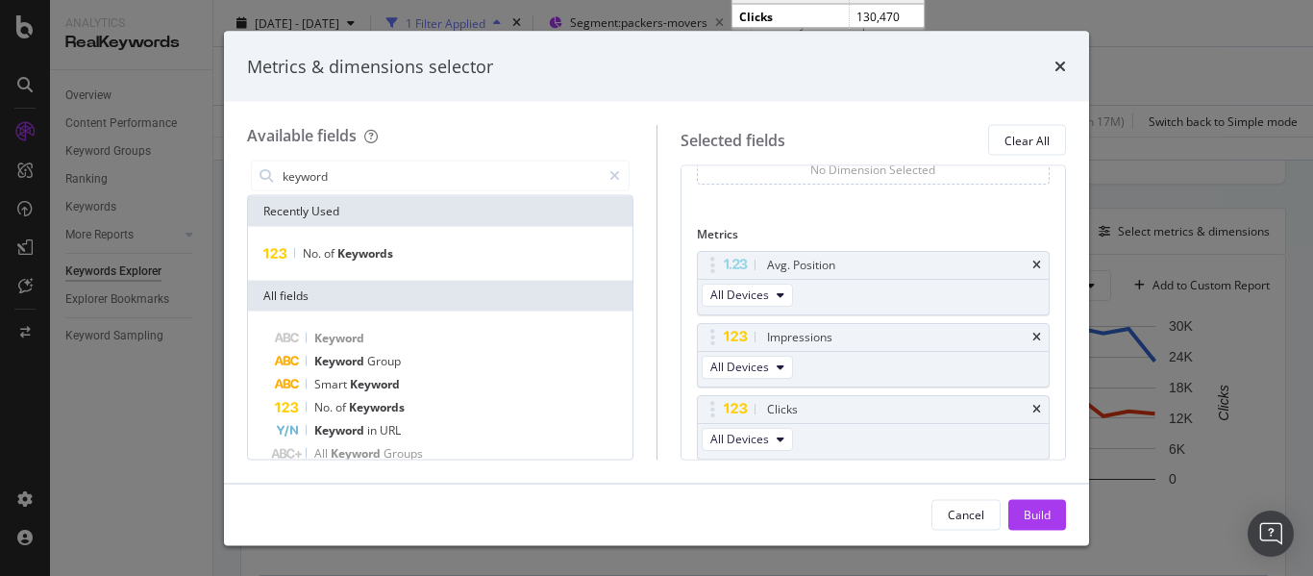
scroll to position [124, 0]
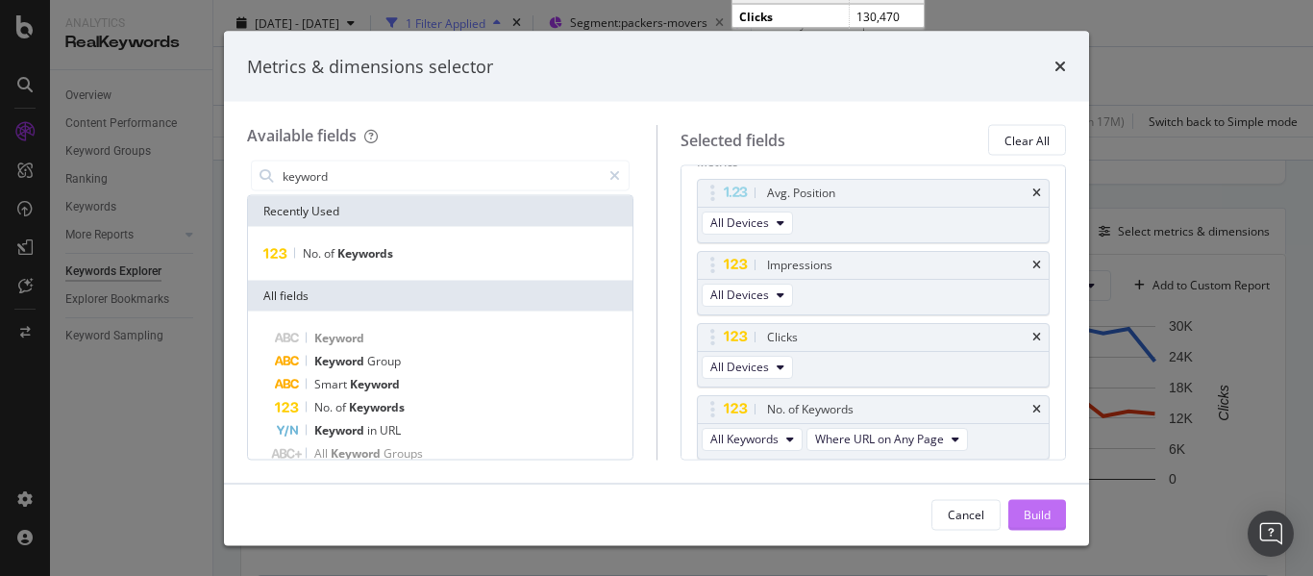
click at [1044, 507] on div "Build" at bounding box center [1036, 513] width 27 height 16
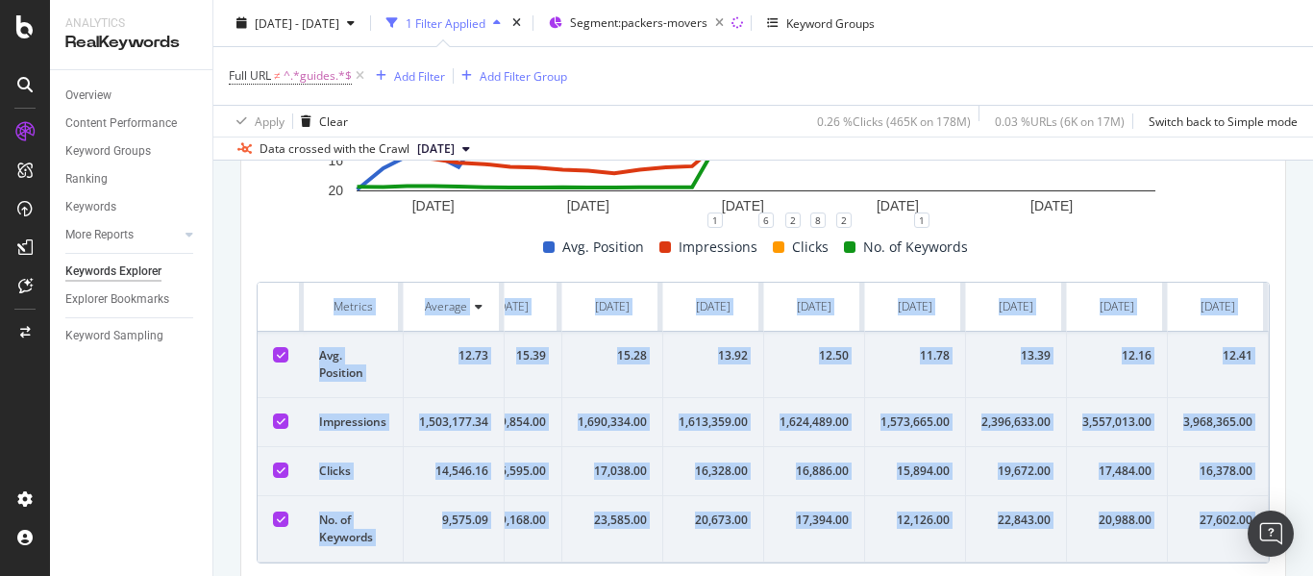
scroll to position [0, 2412]
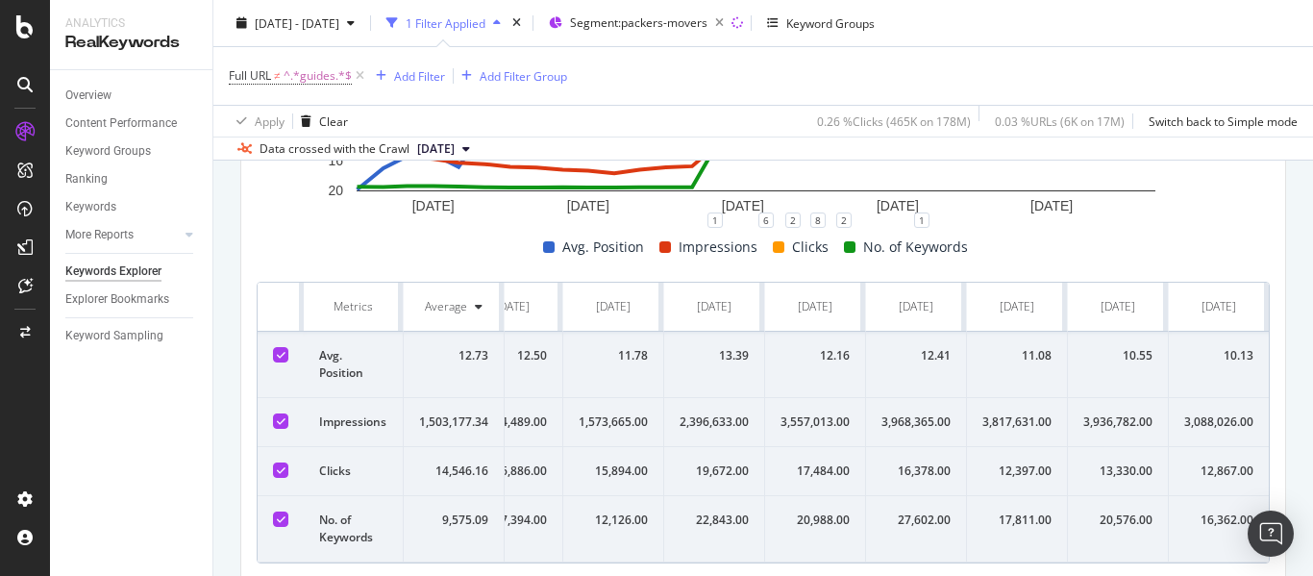
drag, startPoint x: 247, startPoint y: 298, endPoint x: 1312, endPoint y: 516, distance: 1086.8
click at [1312, 516] on div "Keywords Explorer nobroker [DATE] - [DATE] 1 Filter Applied Segment: packers-mo…" at bounding box center [762, 288] width 1099 height 576
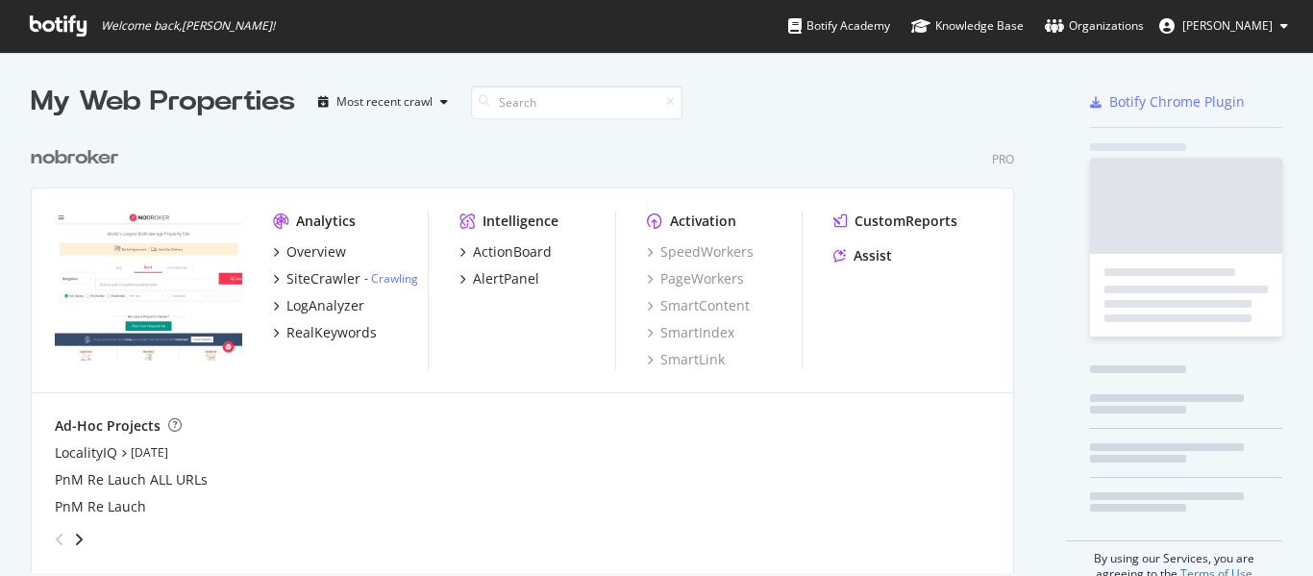
scroll to position [437, 984]
